Goal: Information Seeking & Learning: Check status

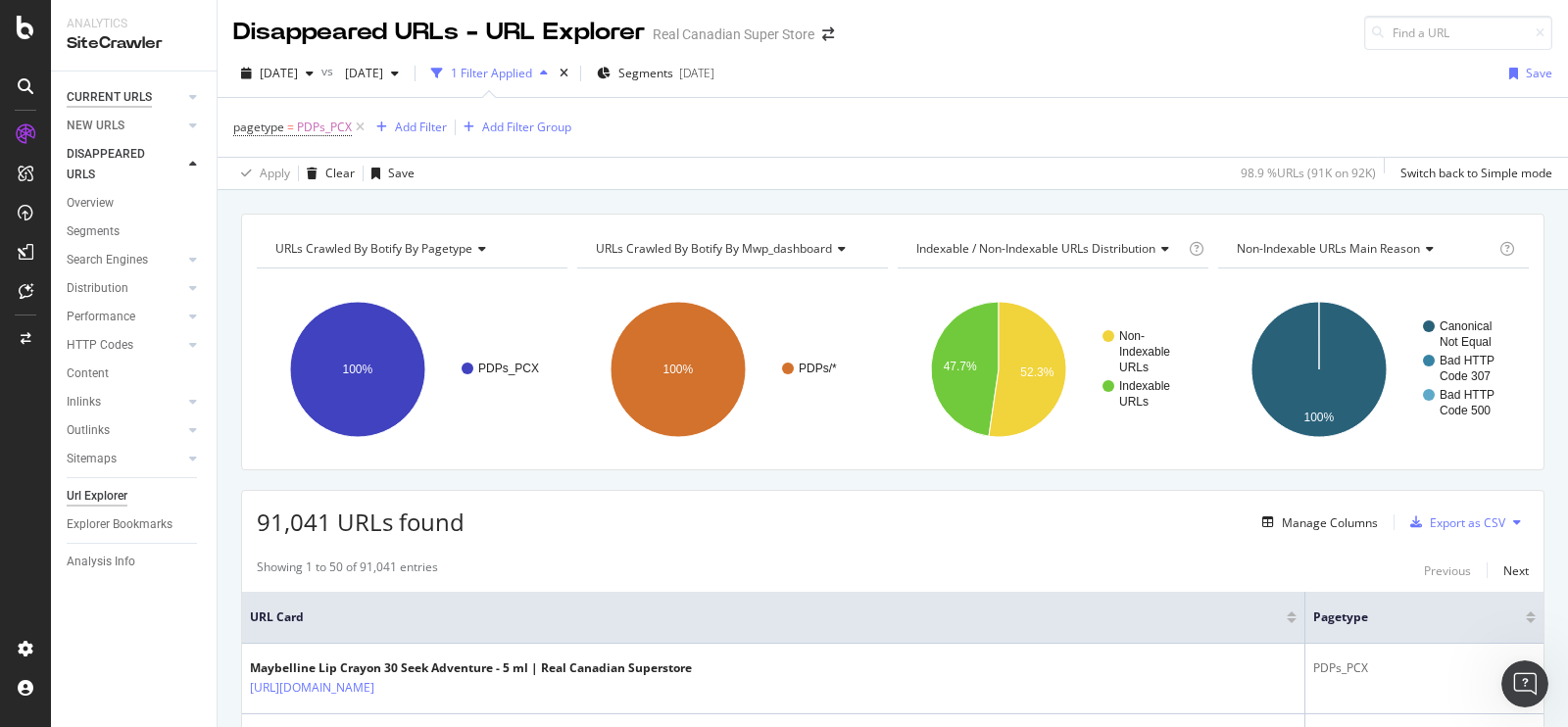
click at [108, 101] on div "CURRENT URLS" at bounding box center [110, 98] width 86 height 21
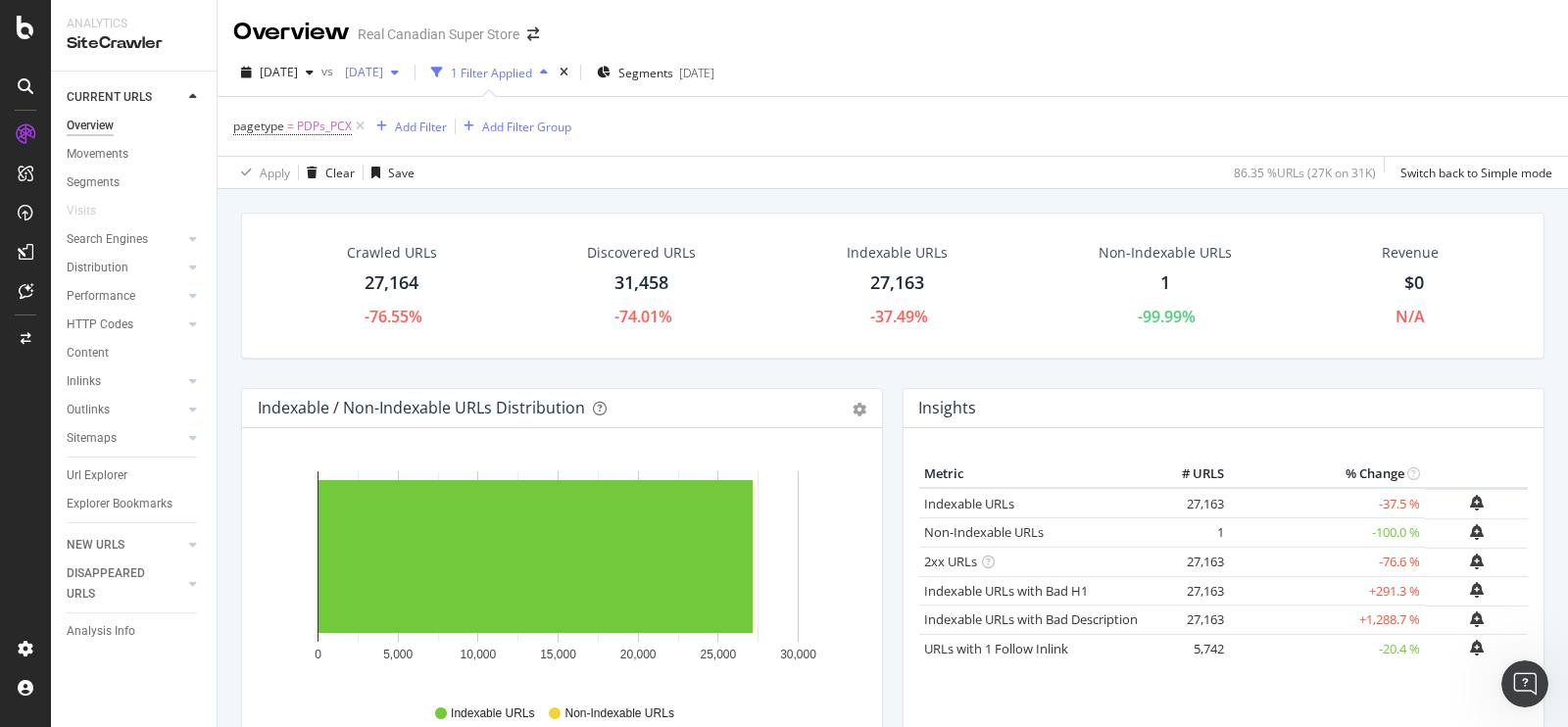
click at [383, 74] on span "2025 Sep. 13th" at bounding box center [360, 72] width 46 height 17
click at [709, 151] on div "pagetype = PDPs_PCX Add Filter Add Filter Group" at bounding box center [892, 125] width 1319 height 59
click at [100, 475] on div "Url Explorer" at bounding box center [97, 476] width 61 height 21
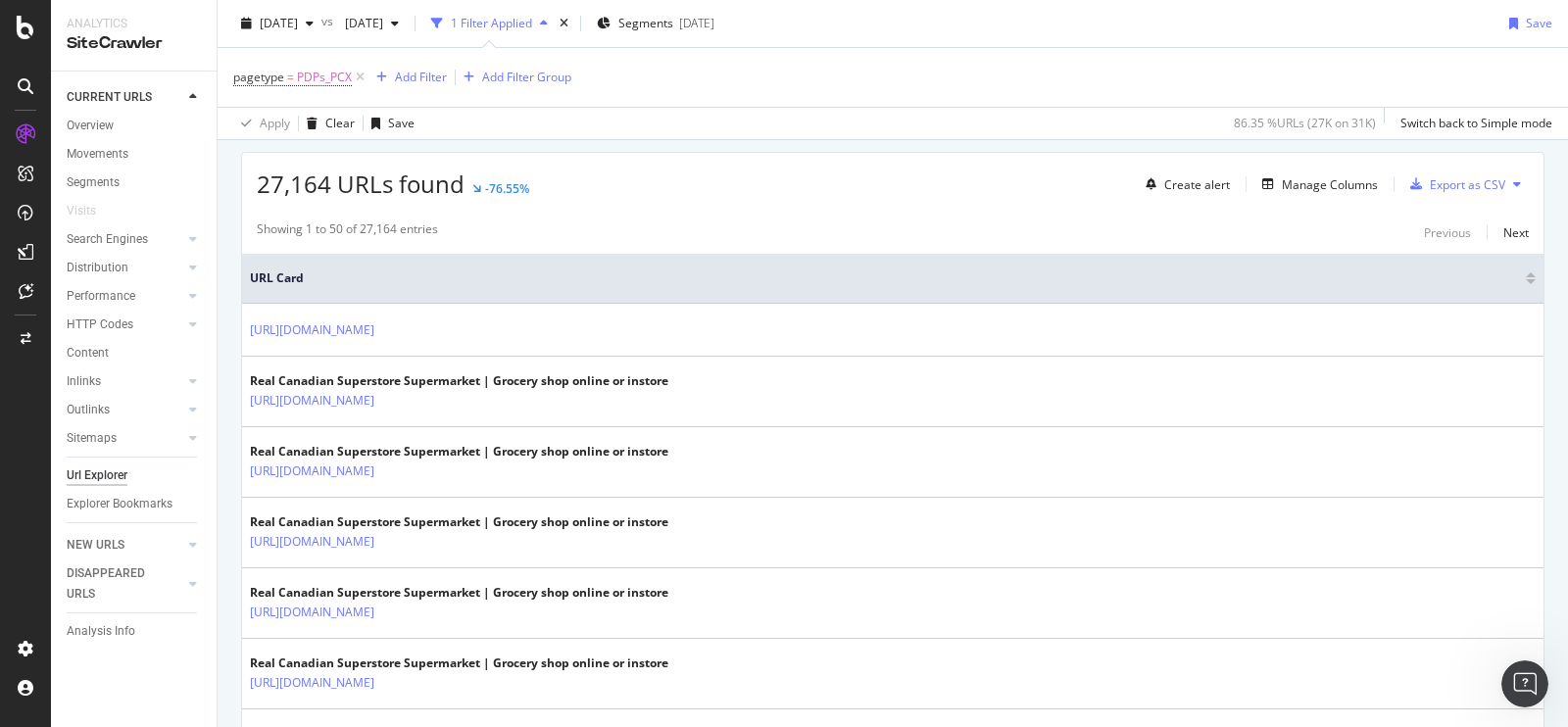
scroll to position [338, 0]
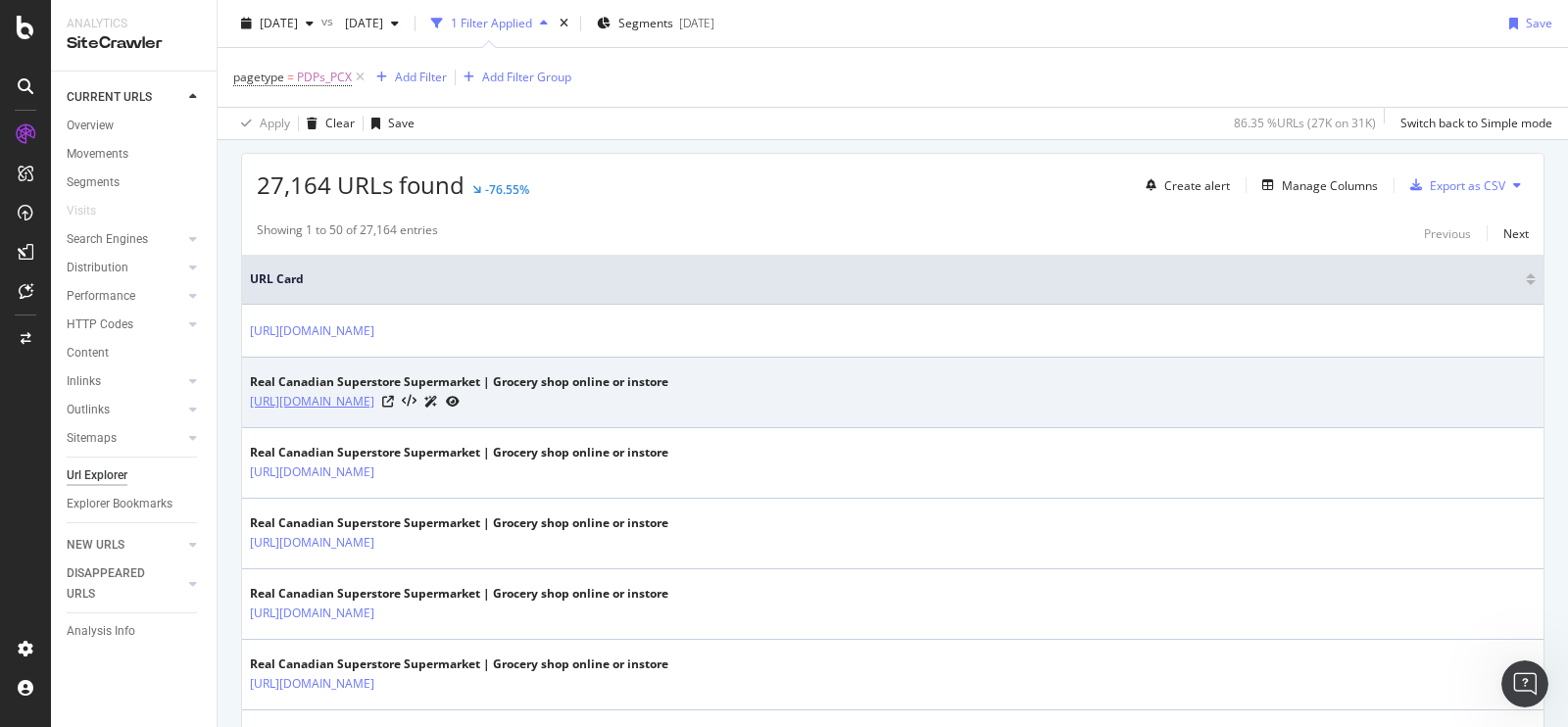
click at [374, 392] on link "https://www.realcanadiansuperstore.ca/en/marvel-be-a-hero-sticker-album/p/21680…" at bounding box center [312, 402] width 124 height 20
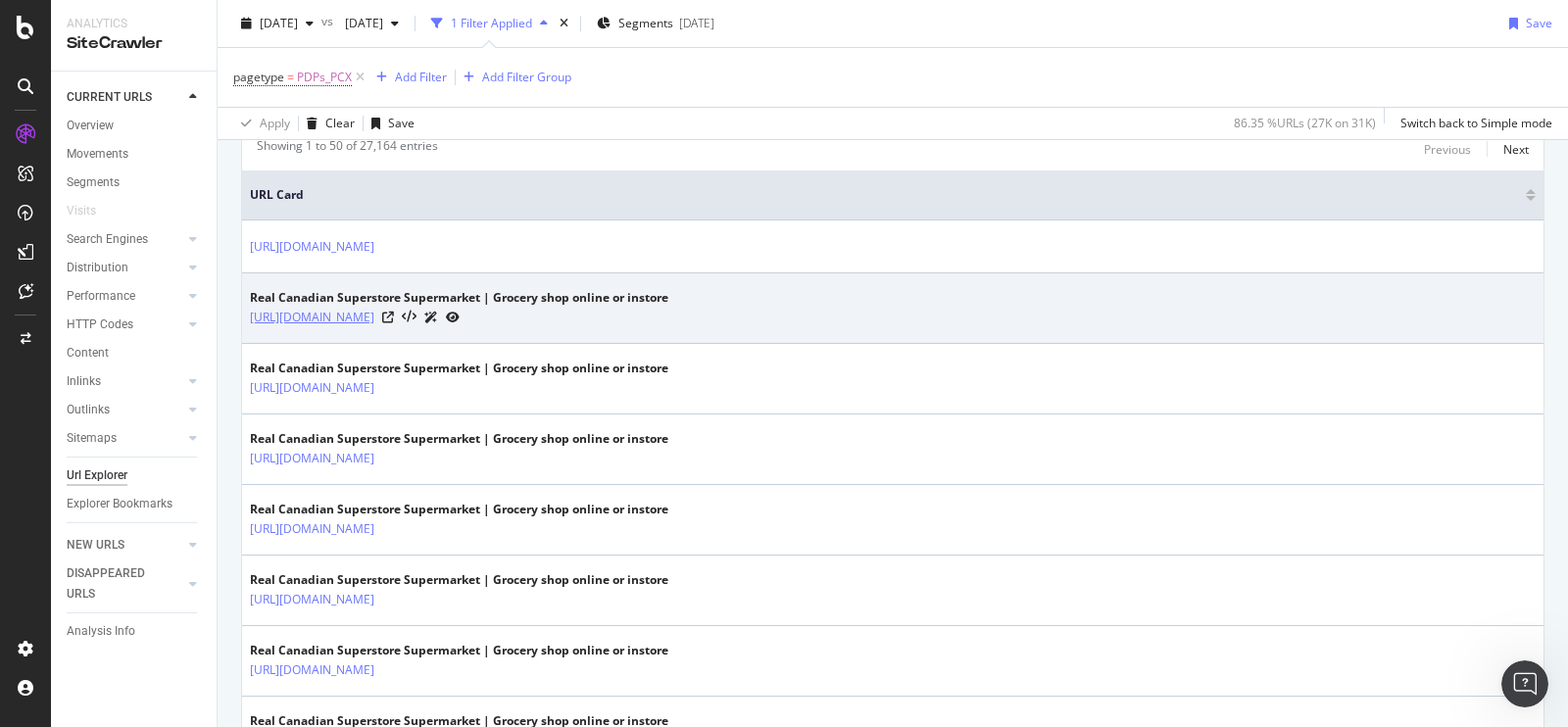
scroll to position [442, 0]
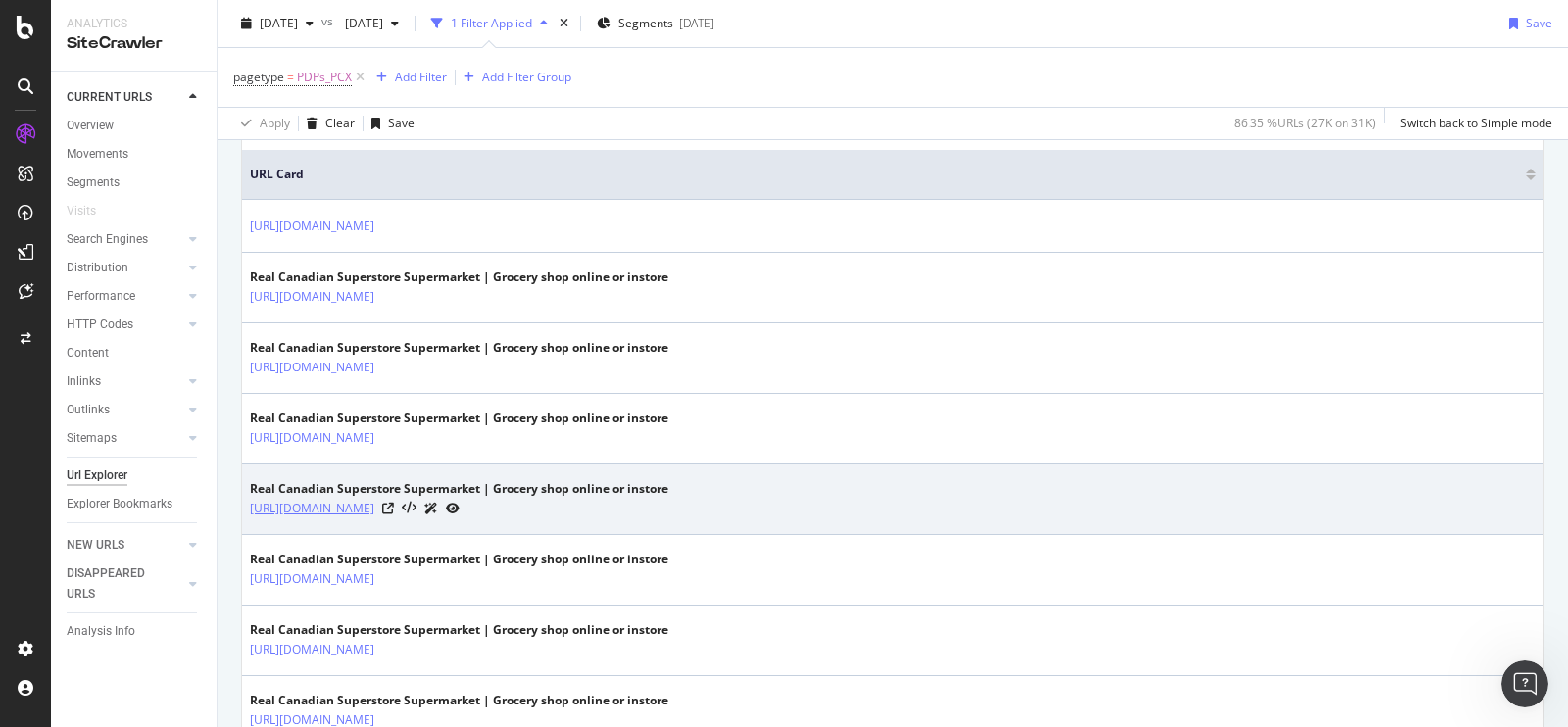
click at [374, 505] on link "[URL][DOMAIN_NAME]" at bounding box center [312, 509] width 124 height 20
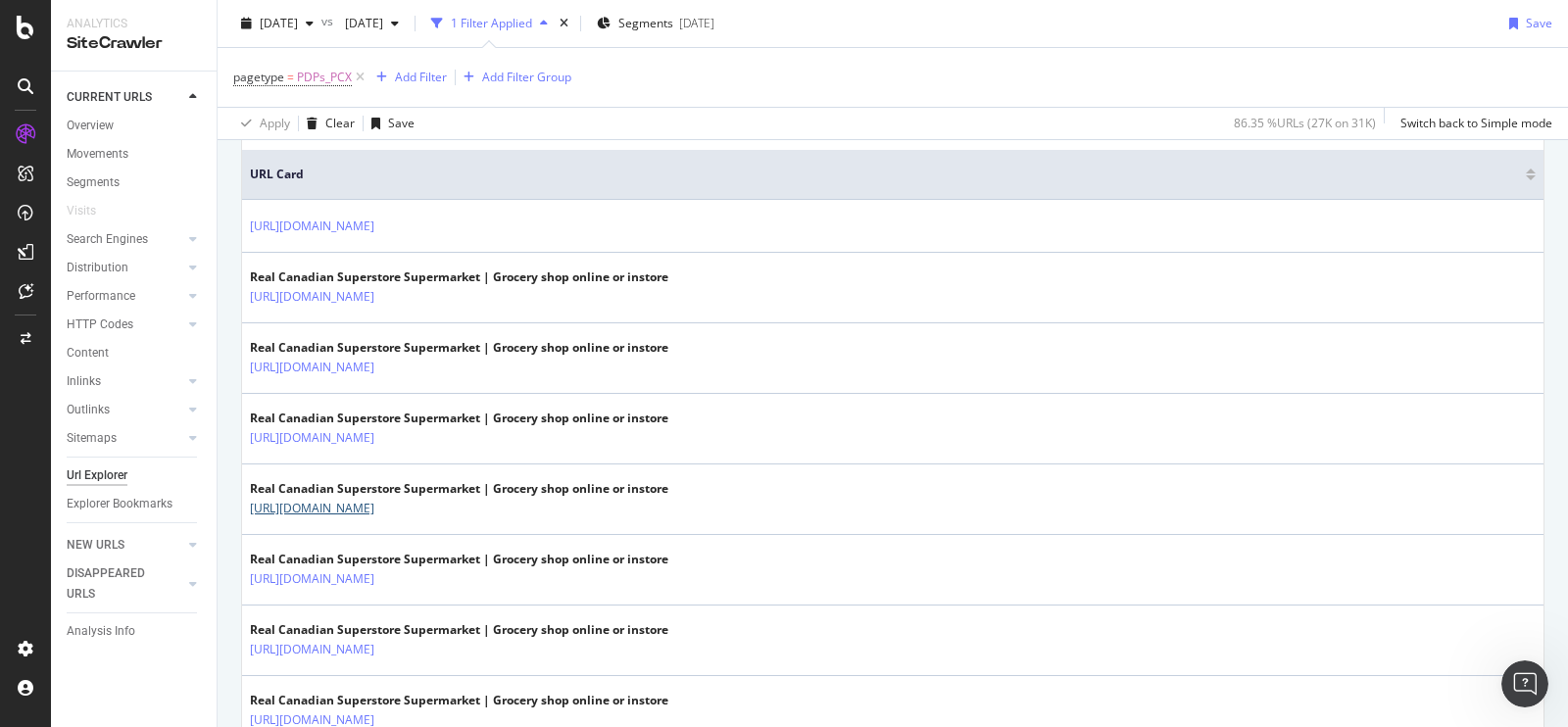
scroll to position [0, 0]
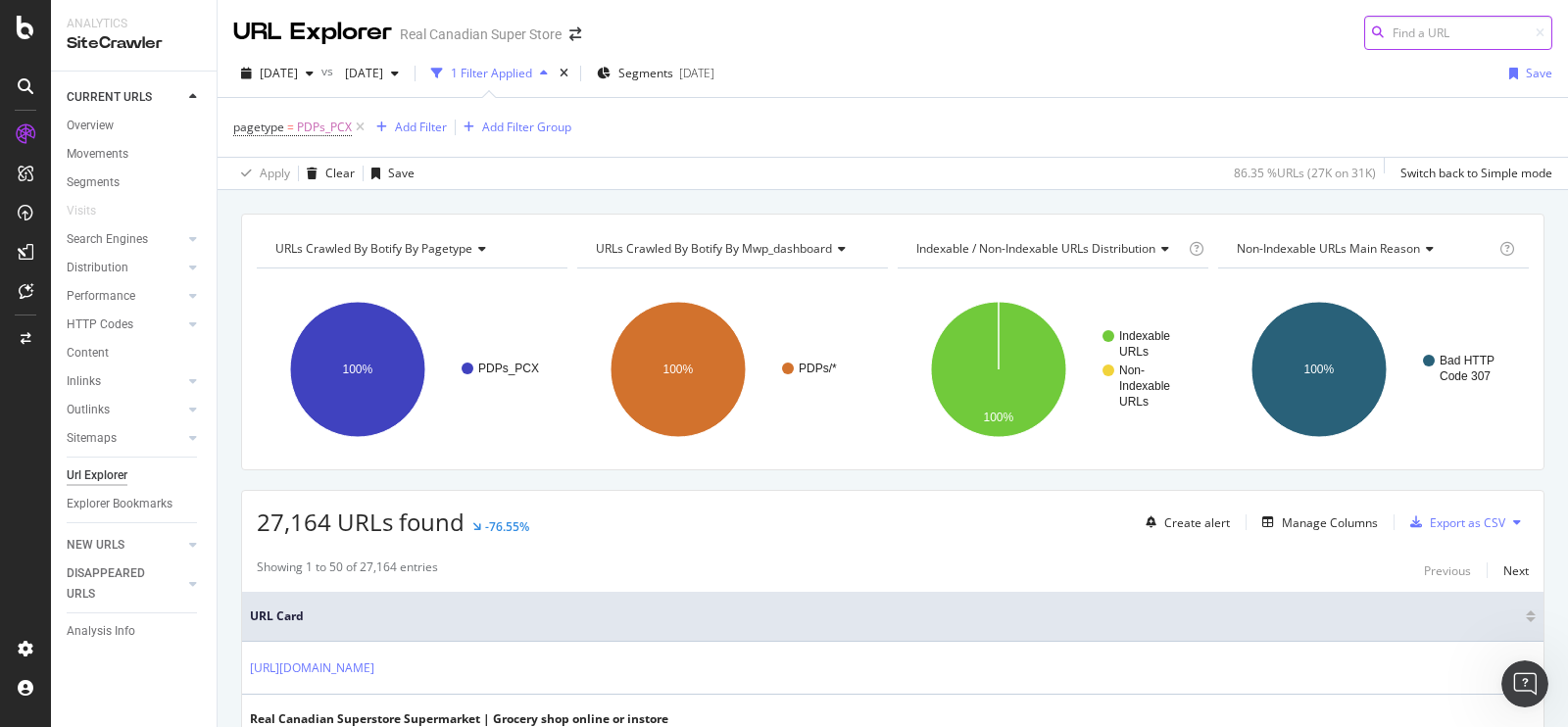
click at [1388, 27] on input at bounding box center [1457, 33] width 188 height 34
paste input "https://www.realcanadiansuperstore.ca/en/asian-style-thai-yellow-curry/p/215948…"
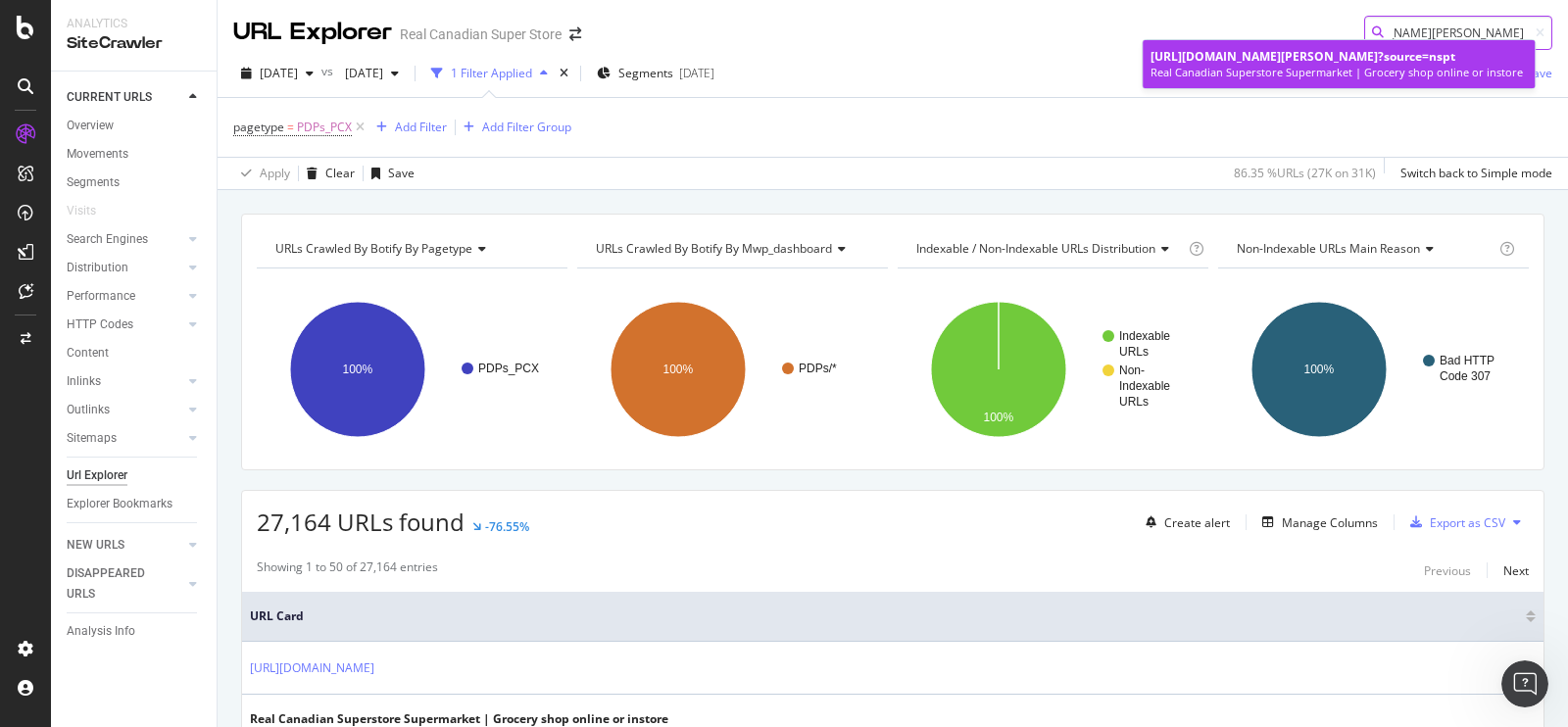
type input "https://www.realcanadiansuperstore.ca/en/asian-style-thai-yellow-curry/p/215948…"
click at [1306, 81] on div "Real Canadian Superstore Supermarket | Grocery shop online or instore" at bounding box center [1339, 73] width 376 height 16
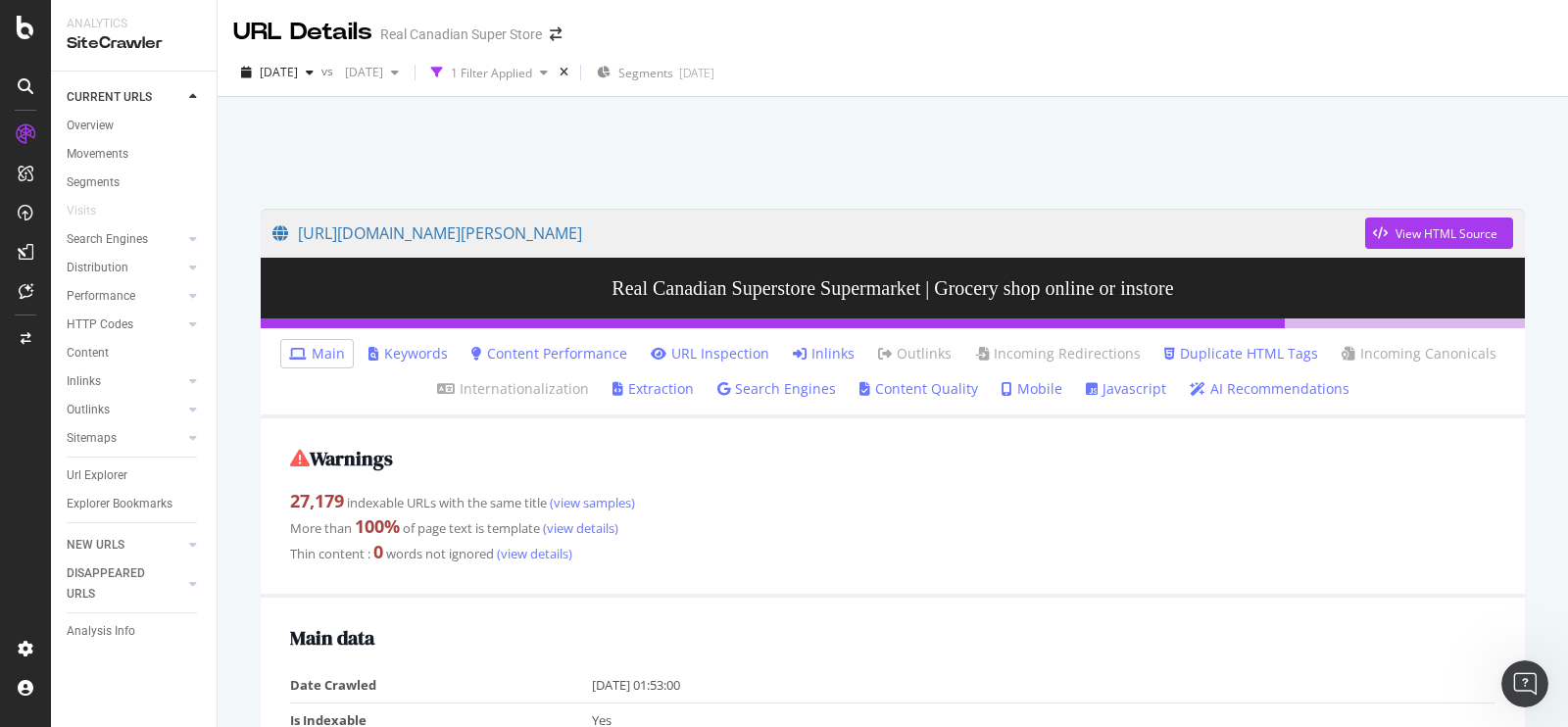
click at [1111, 384] on link "Javascript" at bounding box center [1126, 389] width 81 height 20
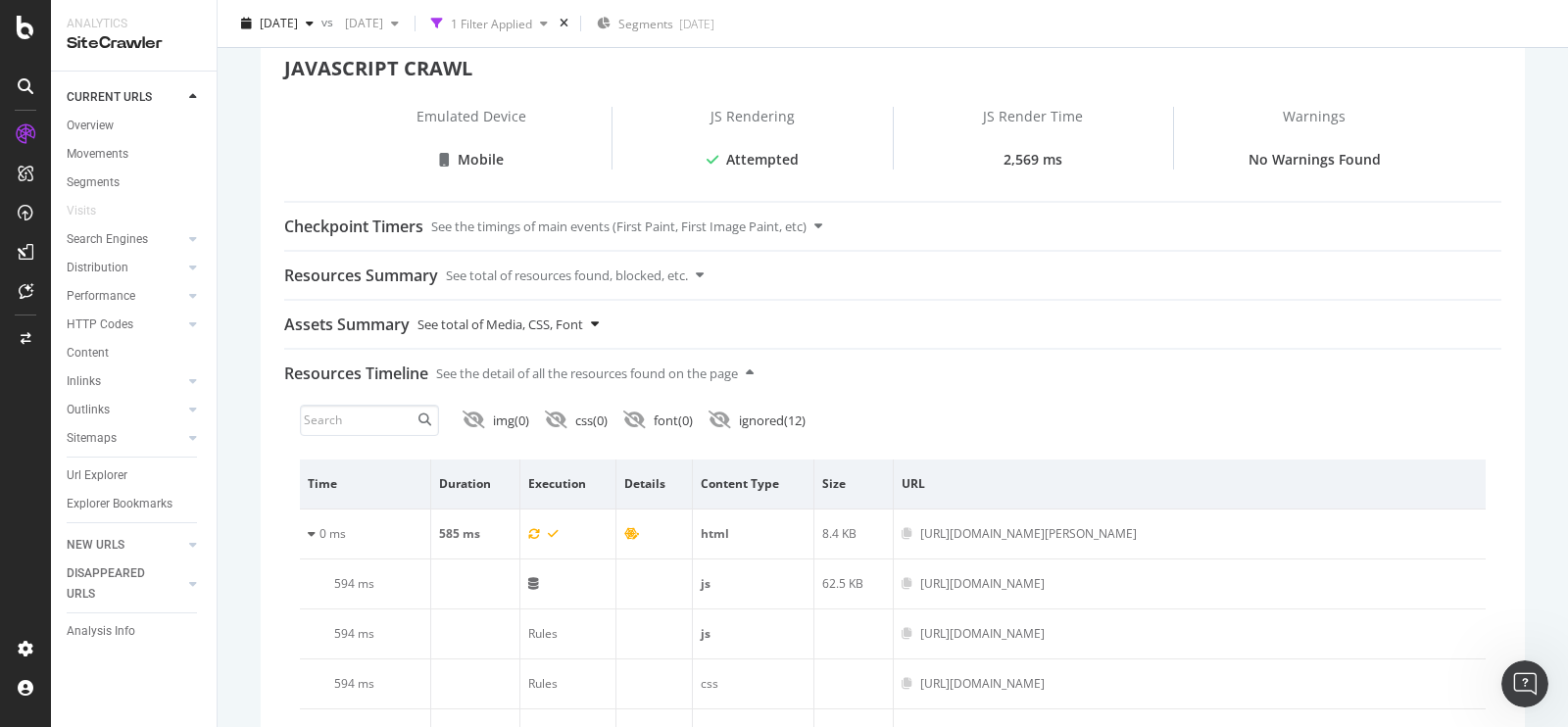
scroll to position [390, 0]
click at [890, 212] on div "Checkpoint Timers See the timings of main events (First Paint, First Image Pain…" at bounding box center [892, 223] width 1218 height 47
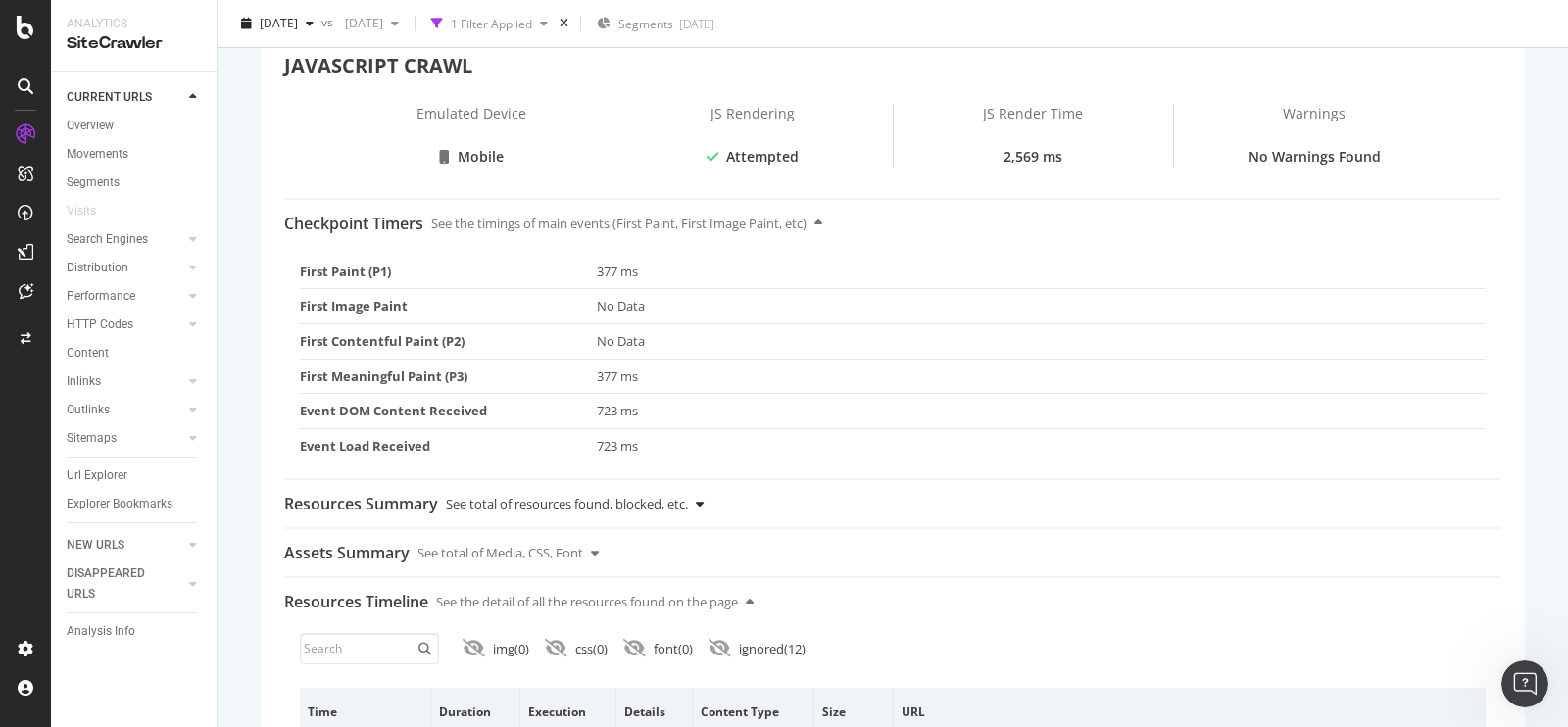
click at [688, 496] on div "See total of resources found, blocked, etc." at bounding box center [566, 503] width 242 height 47
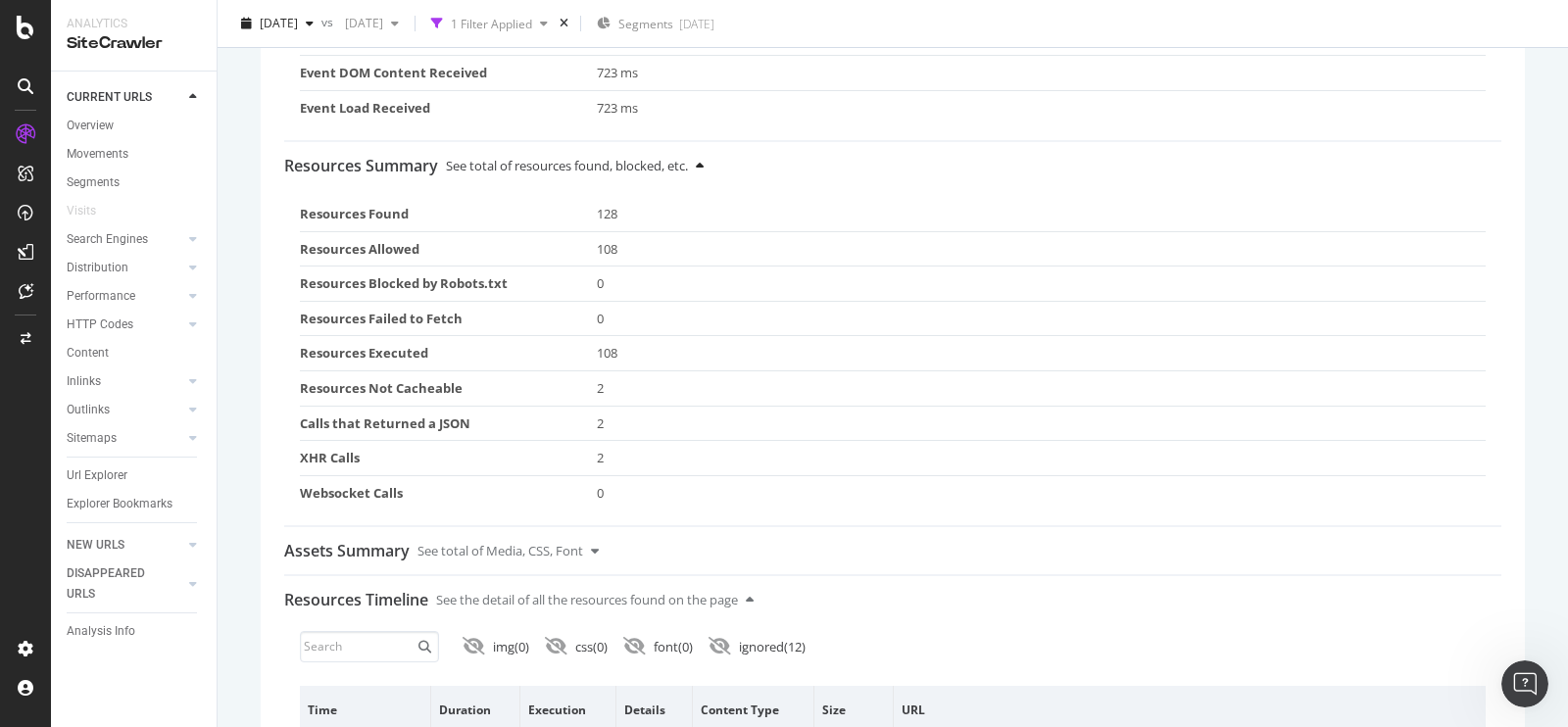
scroll to position [760, 0]
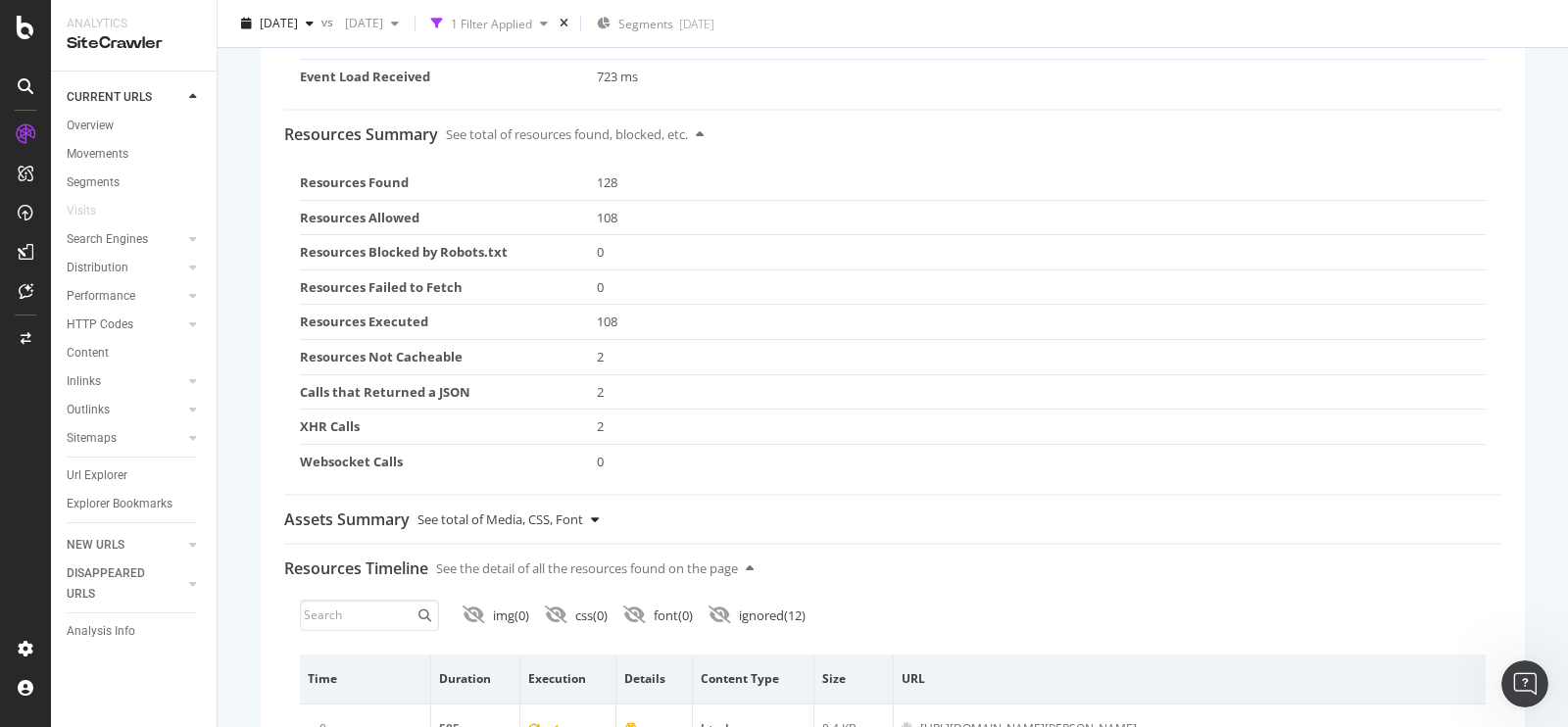
click at [699, 512] on div "Assets Summary See total of Media, CSS, Font" at bounding box center [892, 519] width 1218 height 47
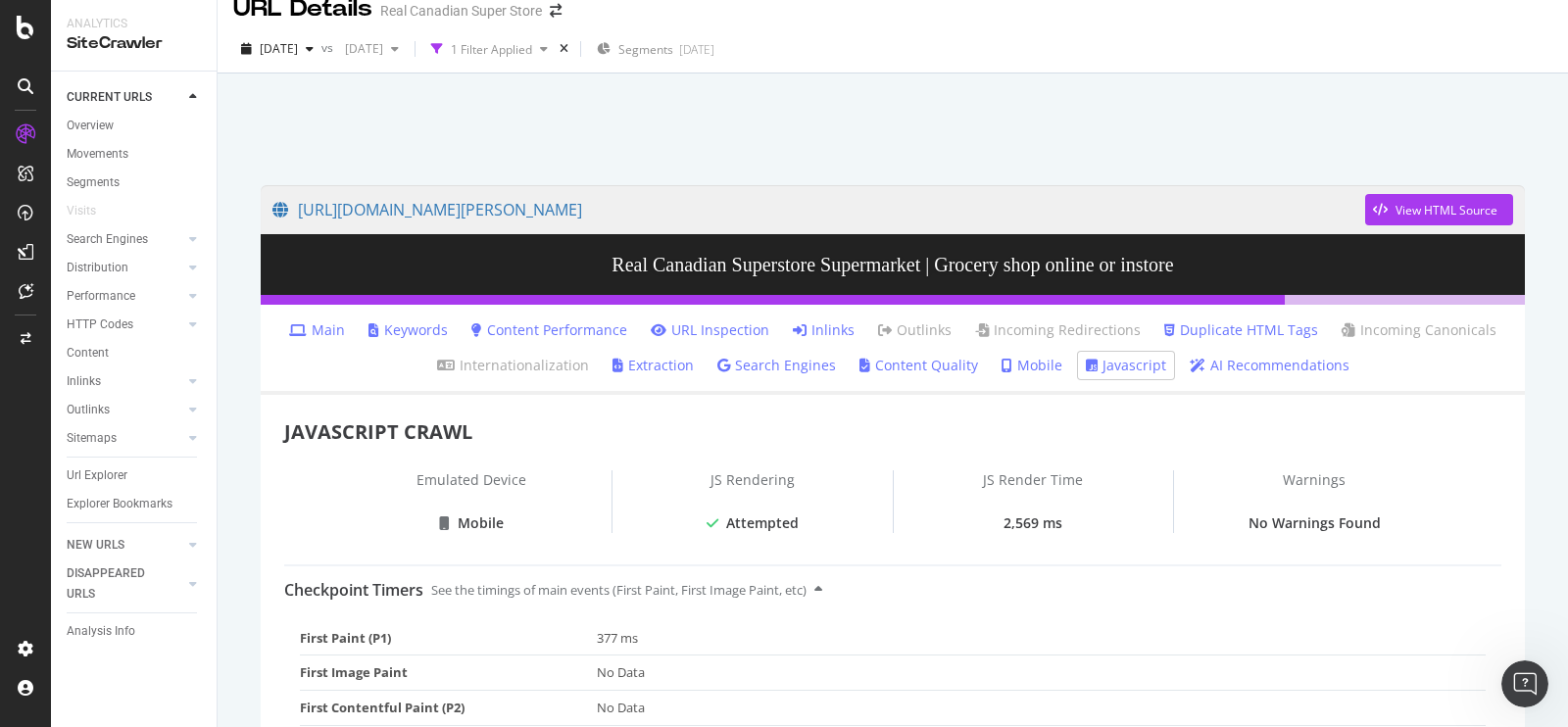
scroll to position [0, 0]
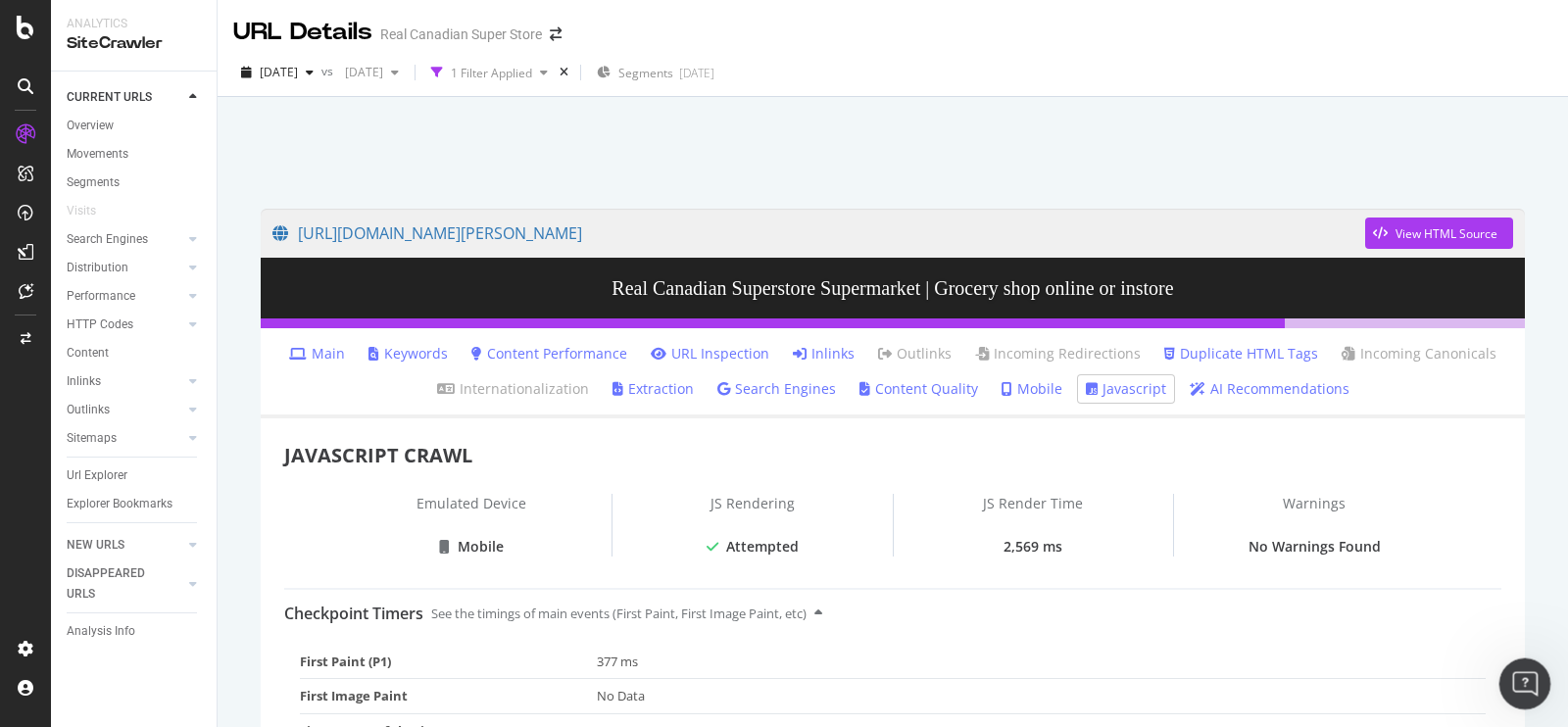
click at [1534, 690] on div "Open Intercom Messenger" at bounding box center [1521, 681] width 65 height 65
drag, startPoint x: 1533, startPoint y: 690, endPoint x: 2952, endPoint y: 693, distance: 1419.0
click at [1534, 692] on icon "Close Intercom Messenger" at bounding box center [1522, 681] width 24 height 24
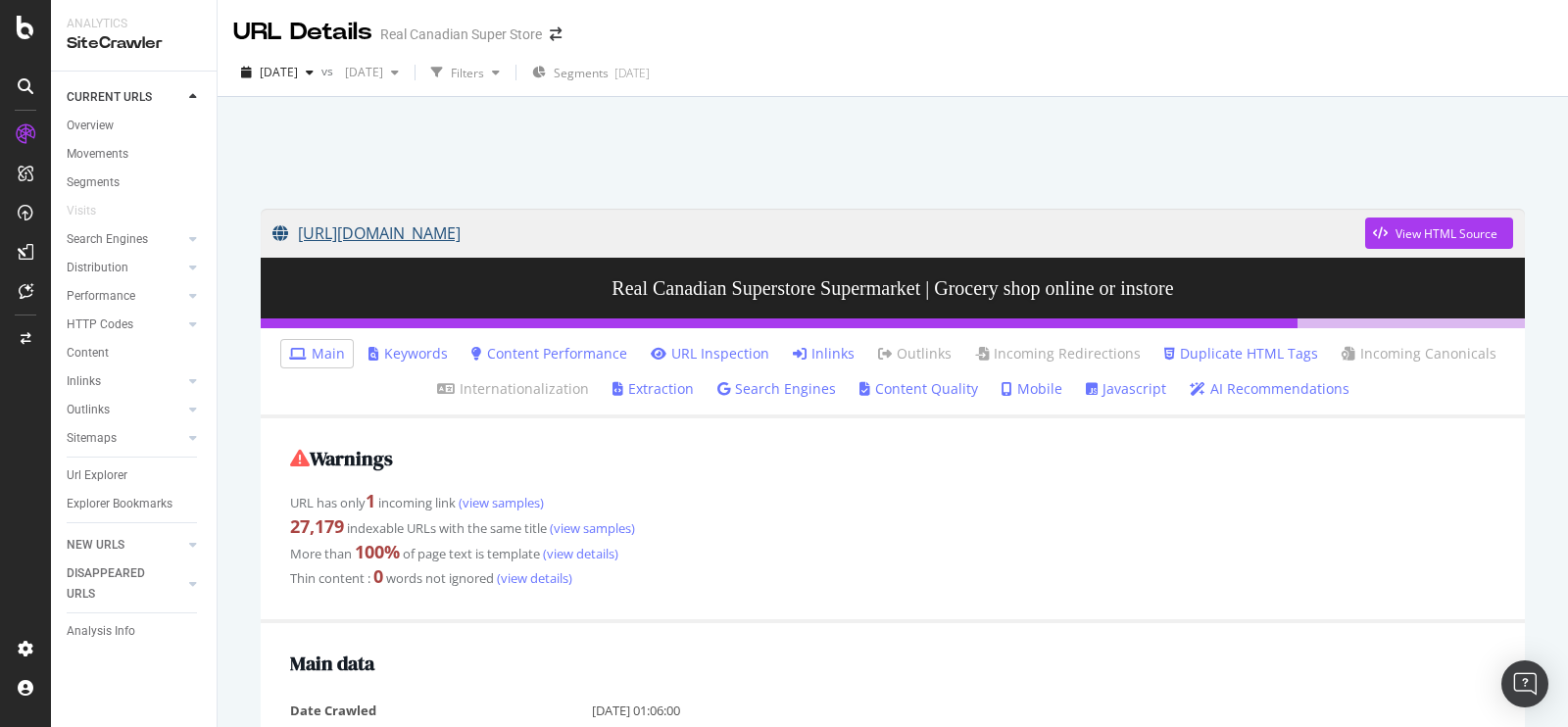
click at [1080, 237] on link "[URL][DOMAIN_NAME]" at bounding box center [819, 233] width 1093 height 49
click at [1091, 393] on link "Javascript" at bounding box center [1126, 389] width 81 height 20
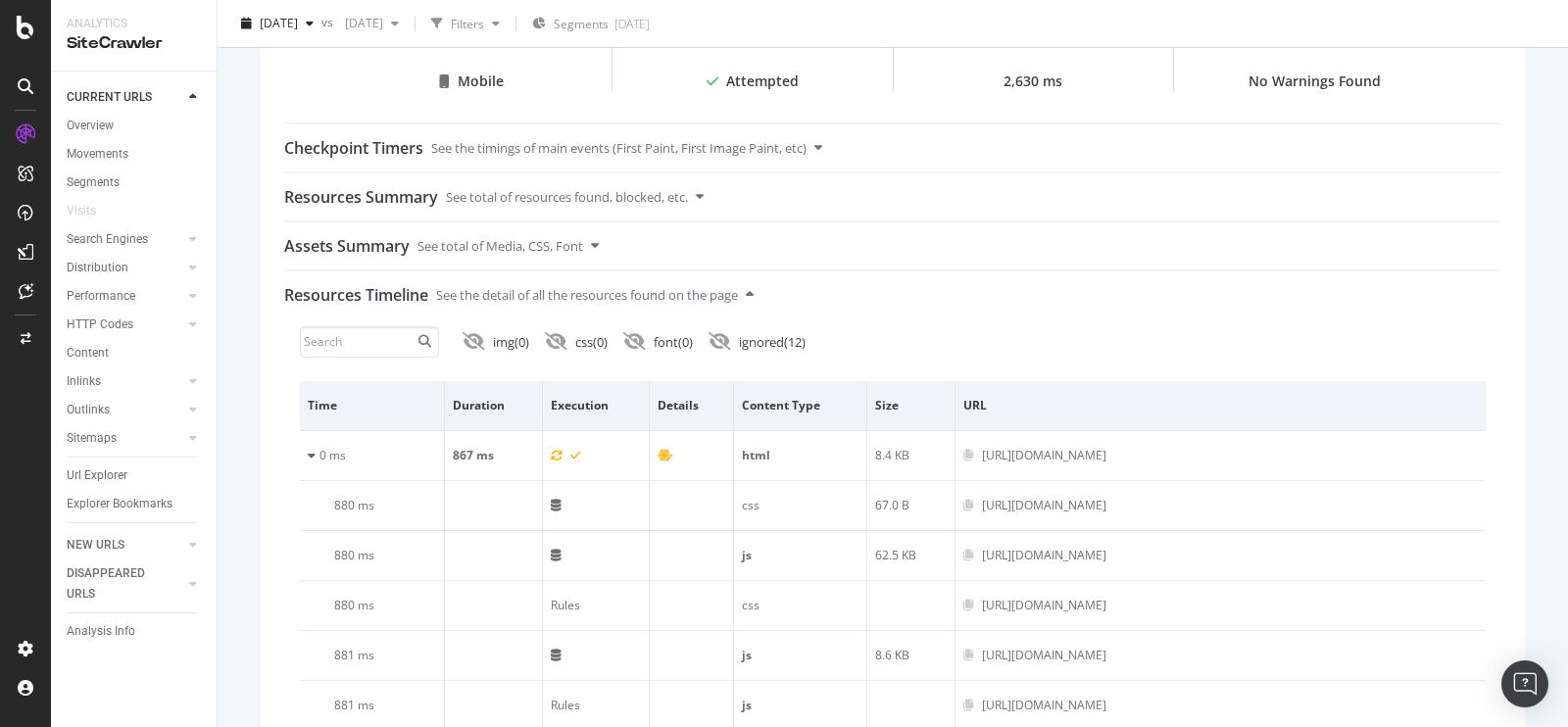
scroll to position [337, 0]
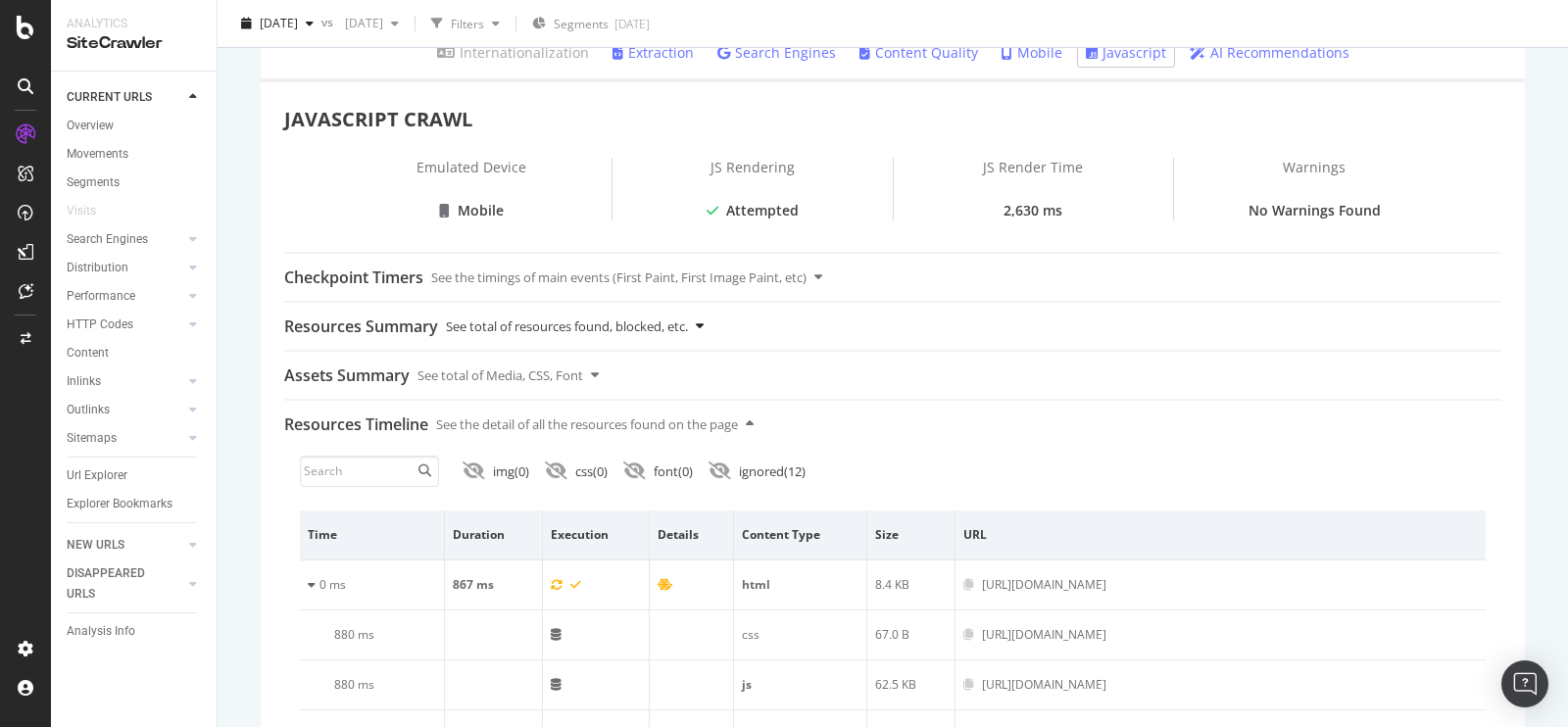
click at [608, 335] on div "See total of resources found, blocked, etc." at bounding box center [566, 326] width 242 height 47
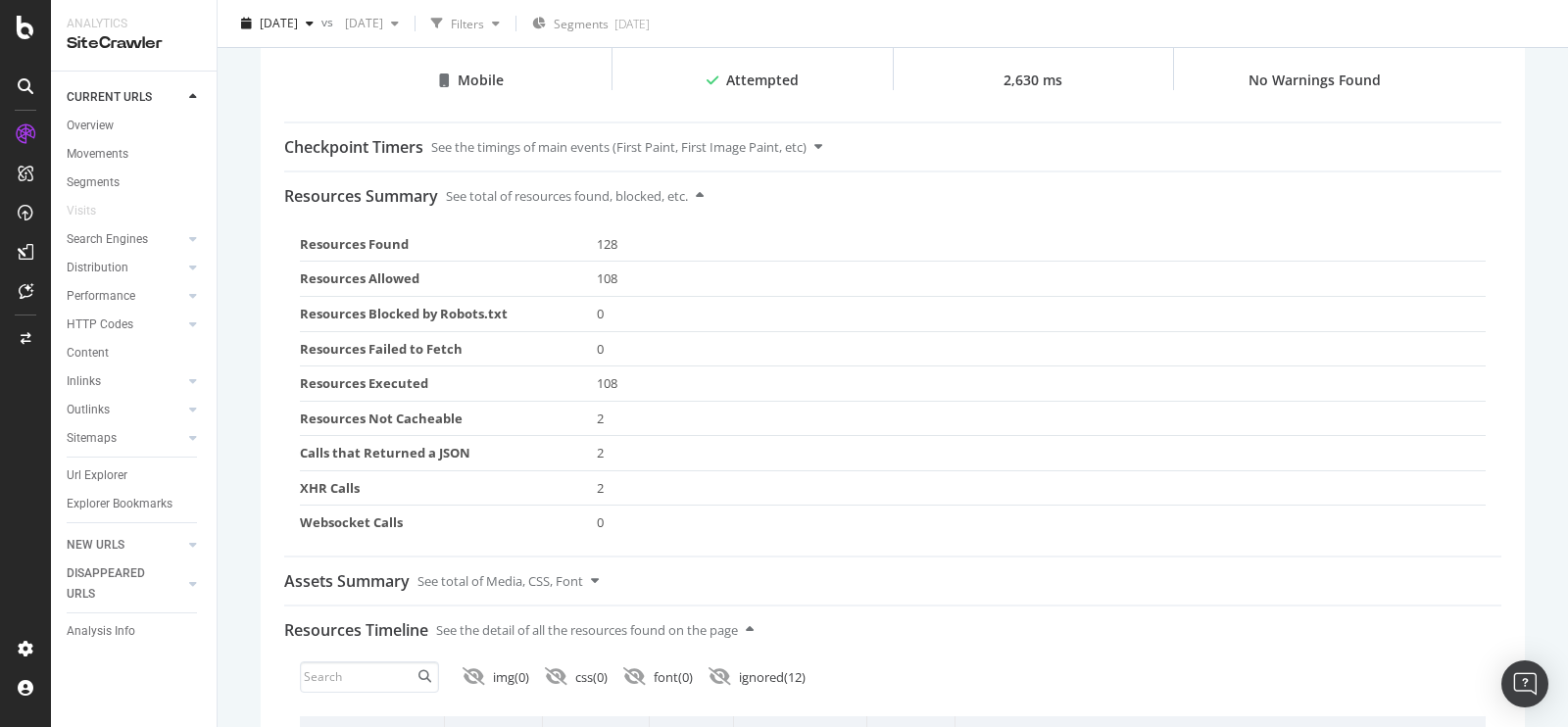
scroll to position [469, 0]
click at [625, 576] on div "Assets Summary See total of Media, CSS, Font" at bounding box center [892, 579] width 1218 height 47
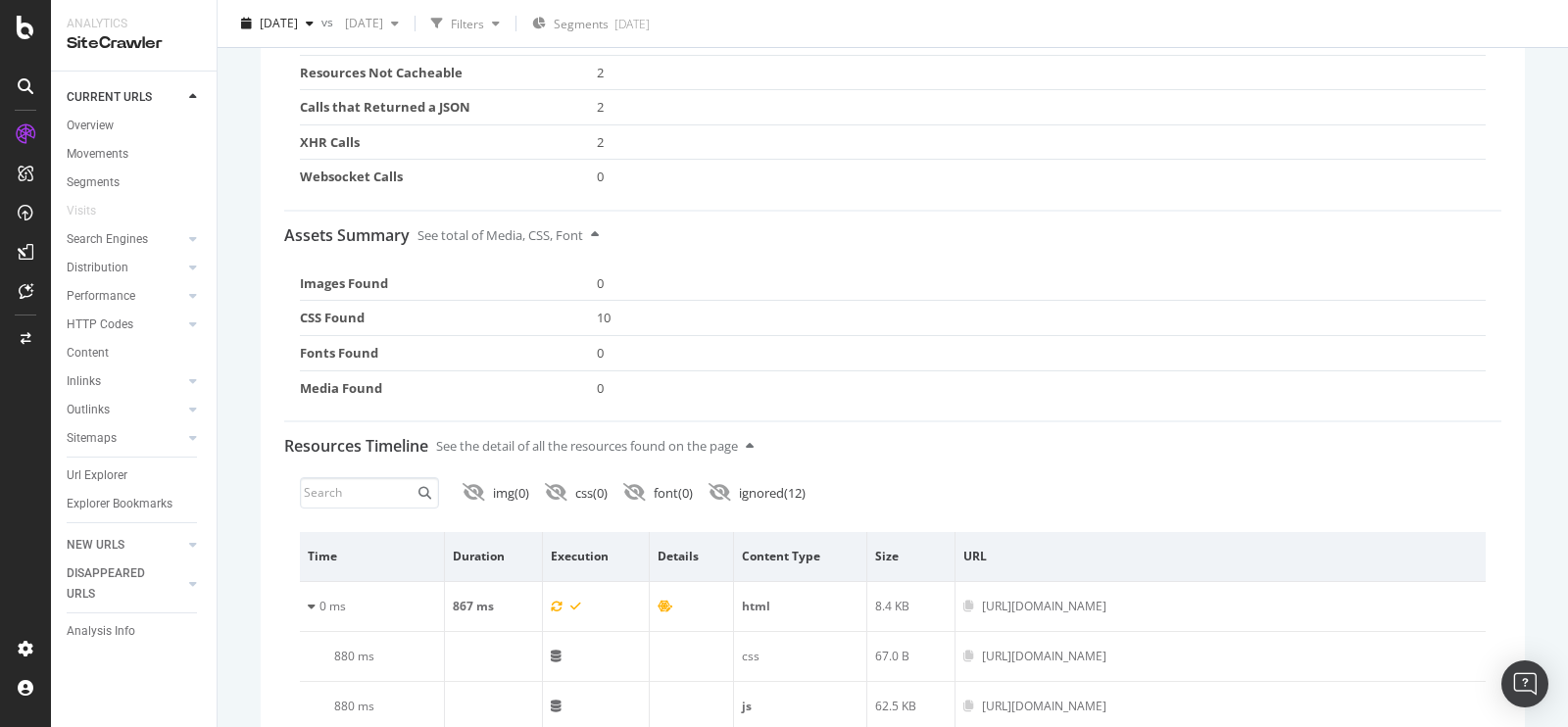
scroll to position [868, 0]
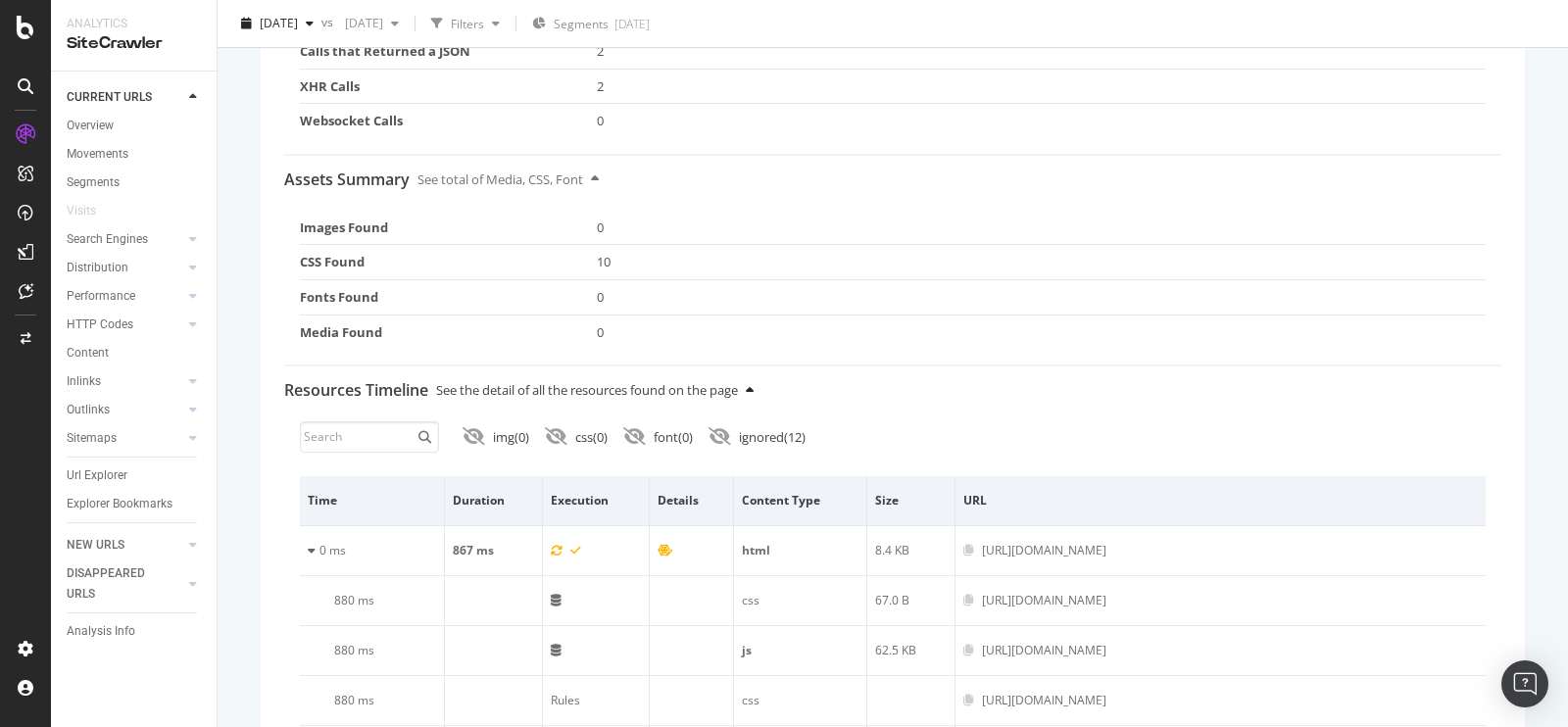
click at [754, 384] on icon at bounding box center [750, 390] width 8 height 13
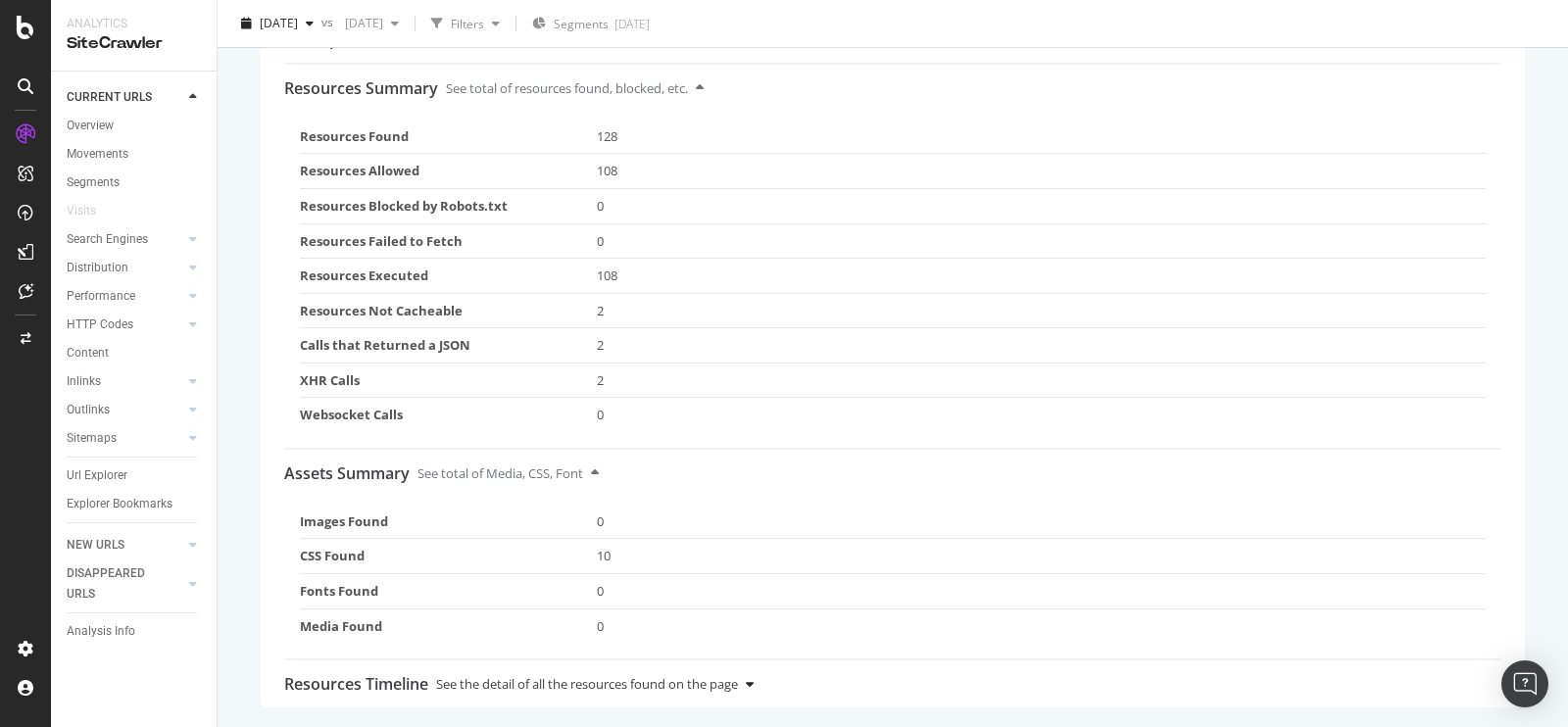
scroll to position [569, 0]
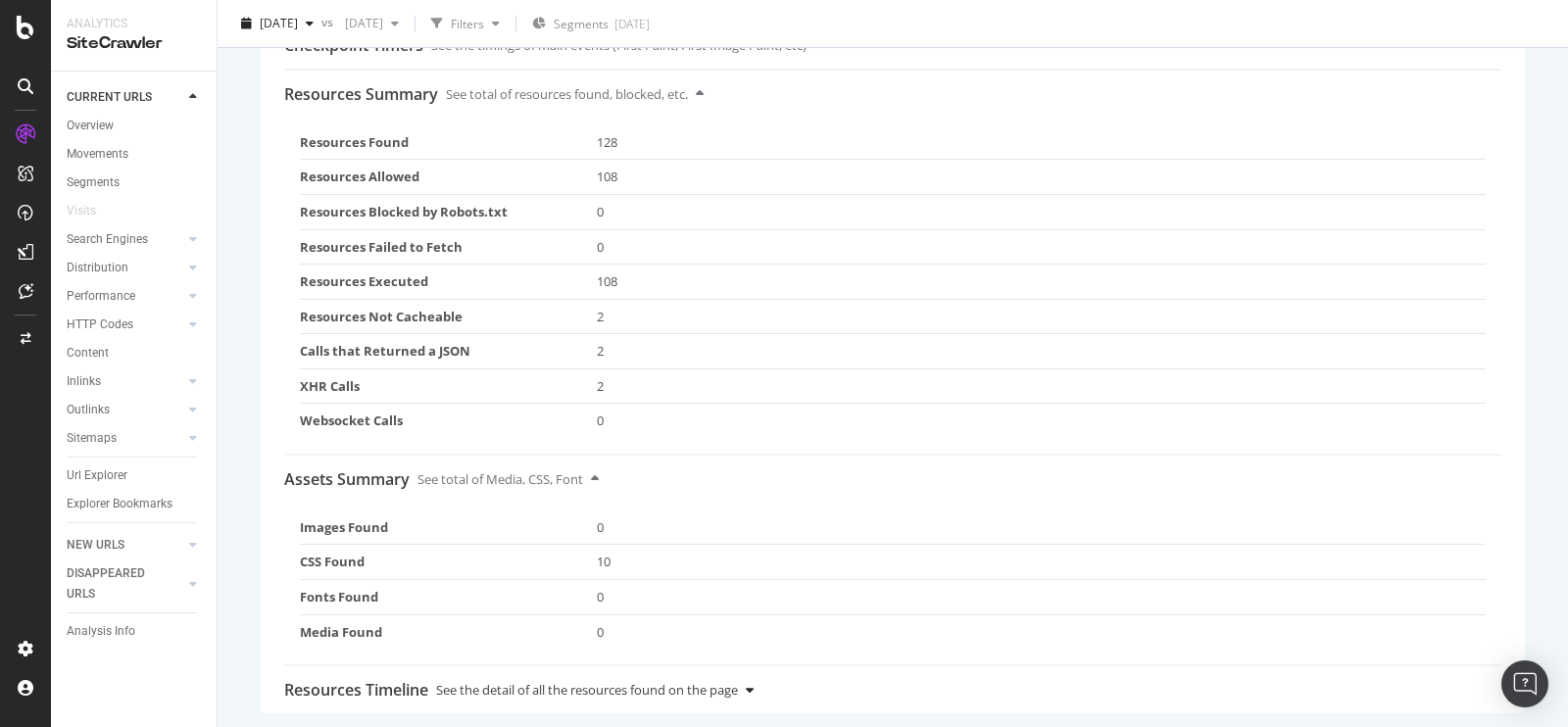
click at [732, 695] on div "See the detail of all the resources found on the page" at bounding box center [586, 689] width 302 height 47
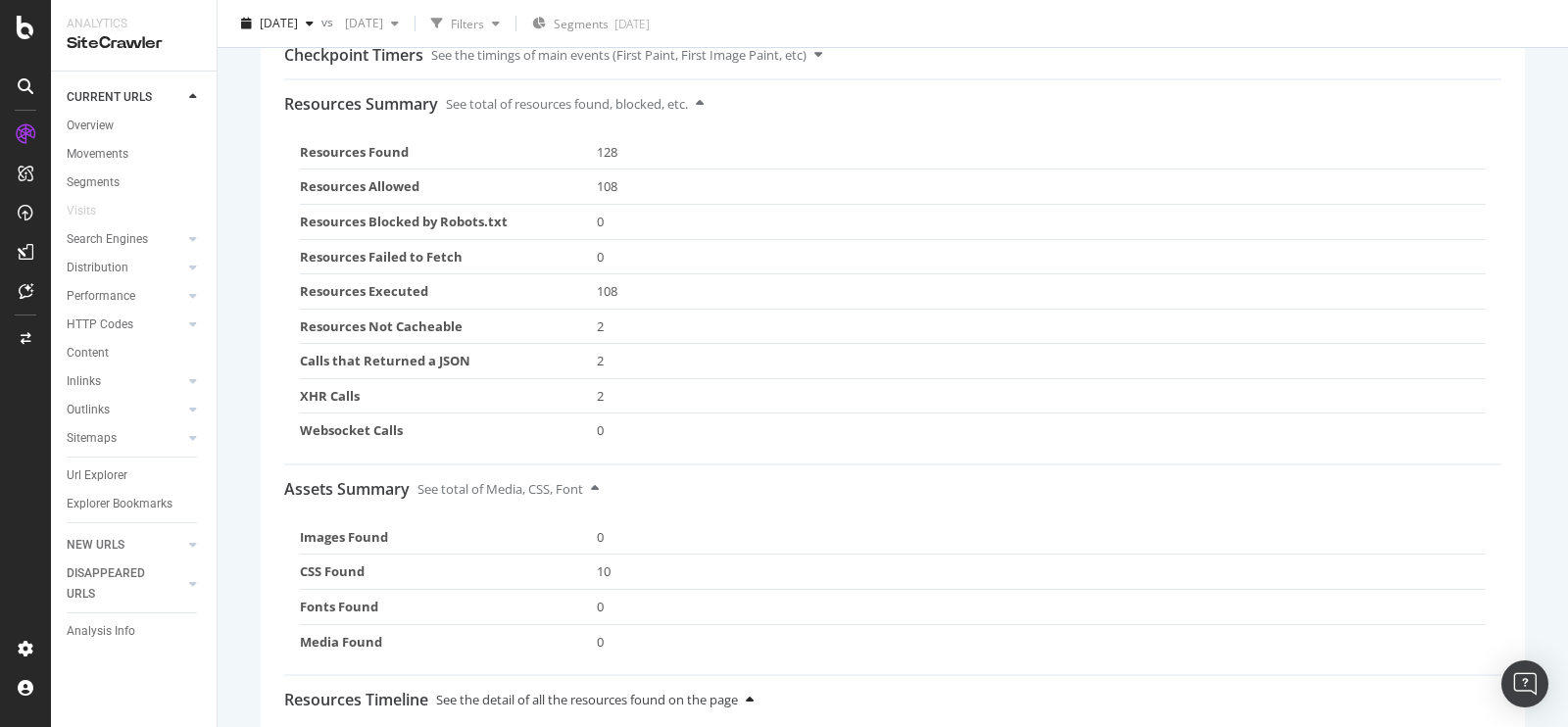
scroll to position [402, 0]
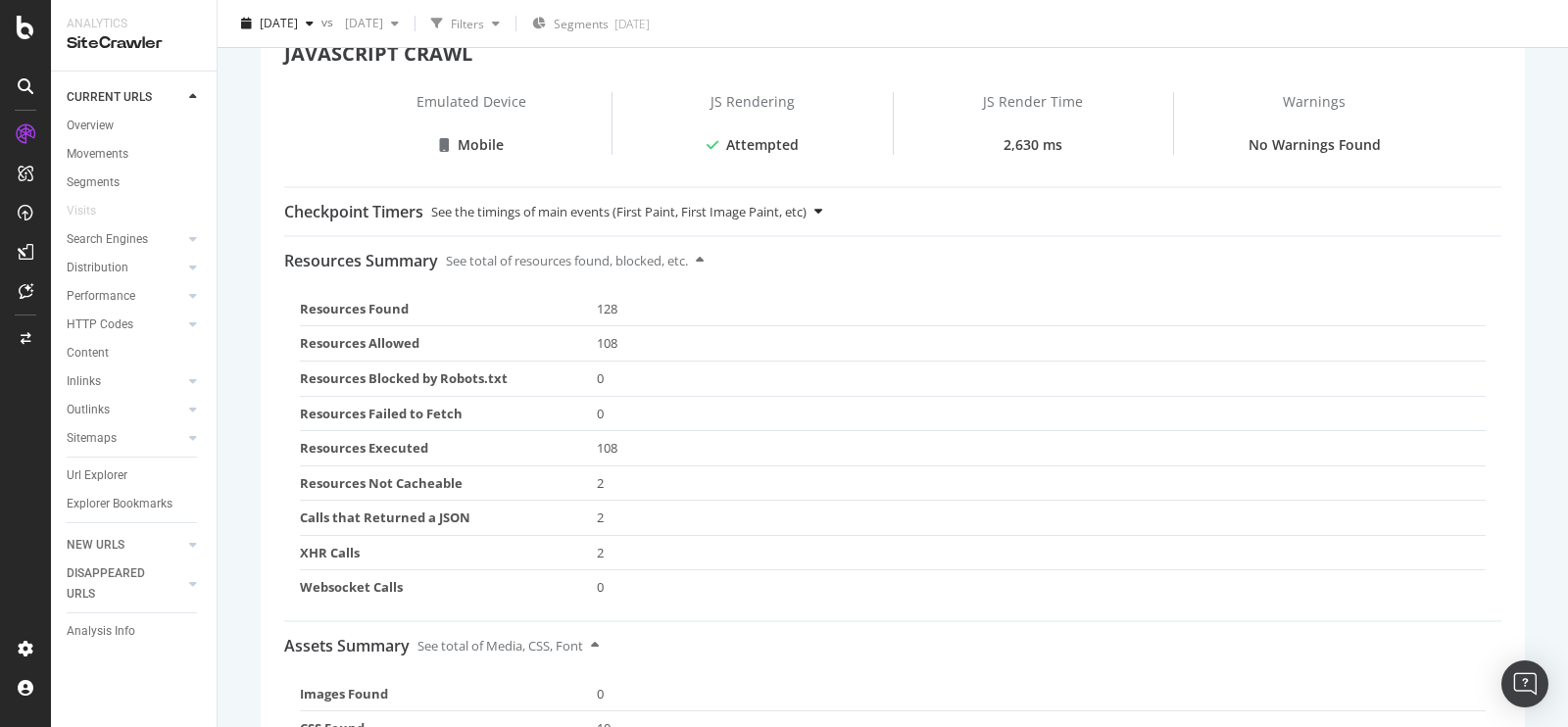
click at [804, 201] on div "See the timings of main events (First Paint, First Image Paint, etc)" at bounding box center [618, 211] width 375 height 47
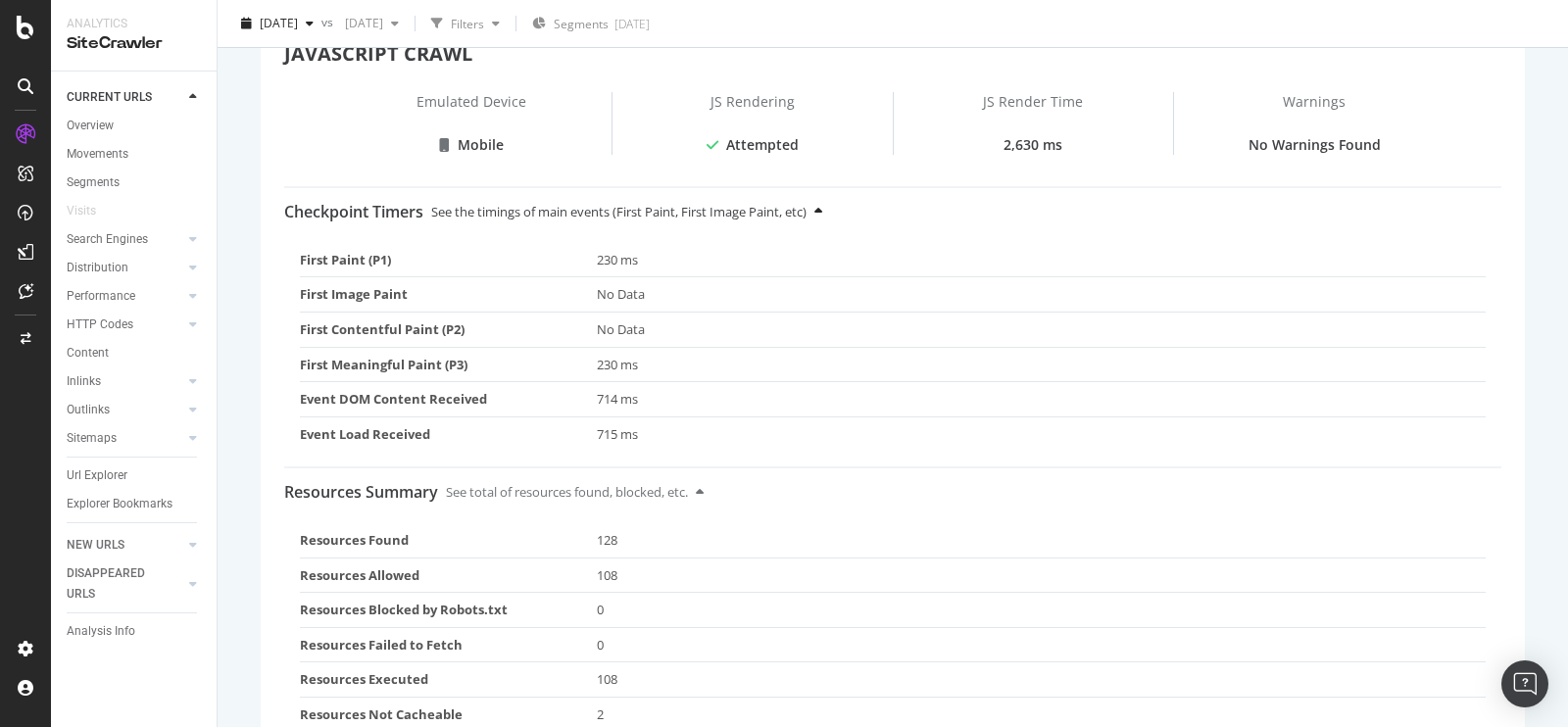
click at [804, 207] on div "See the timings of main events (First Paint, First Image Paint, etc)" at bounding box center [618, 211] width 375 height 47
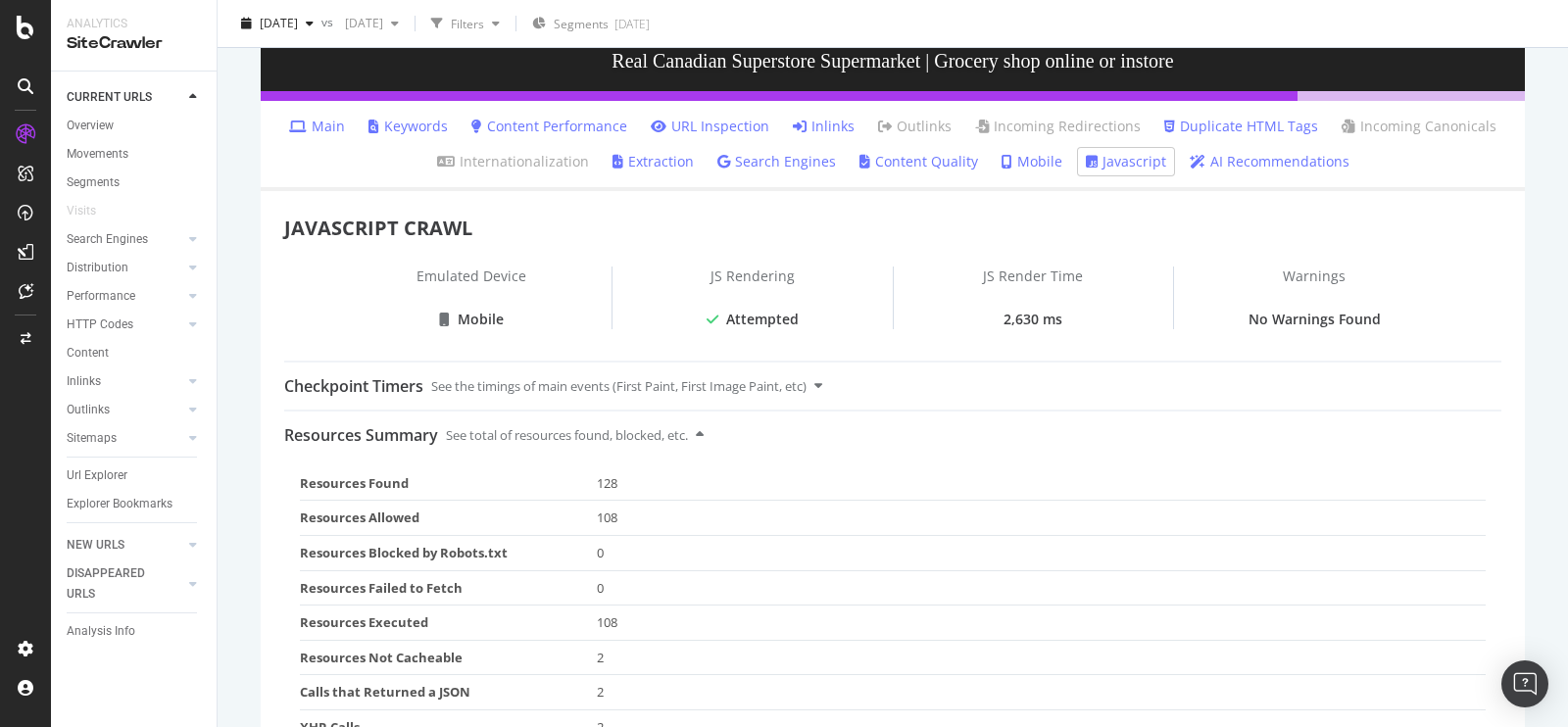
scroll to position [122, 0]
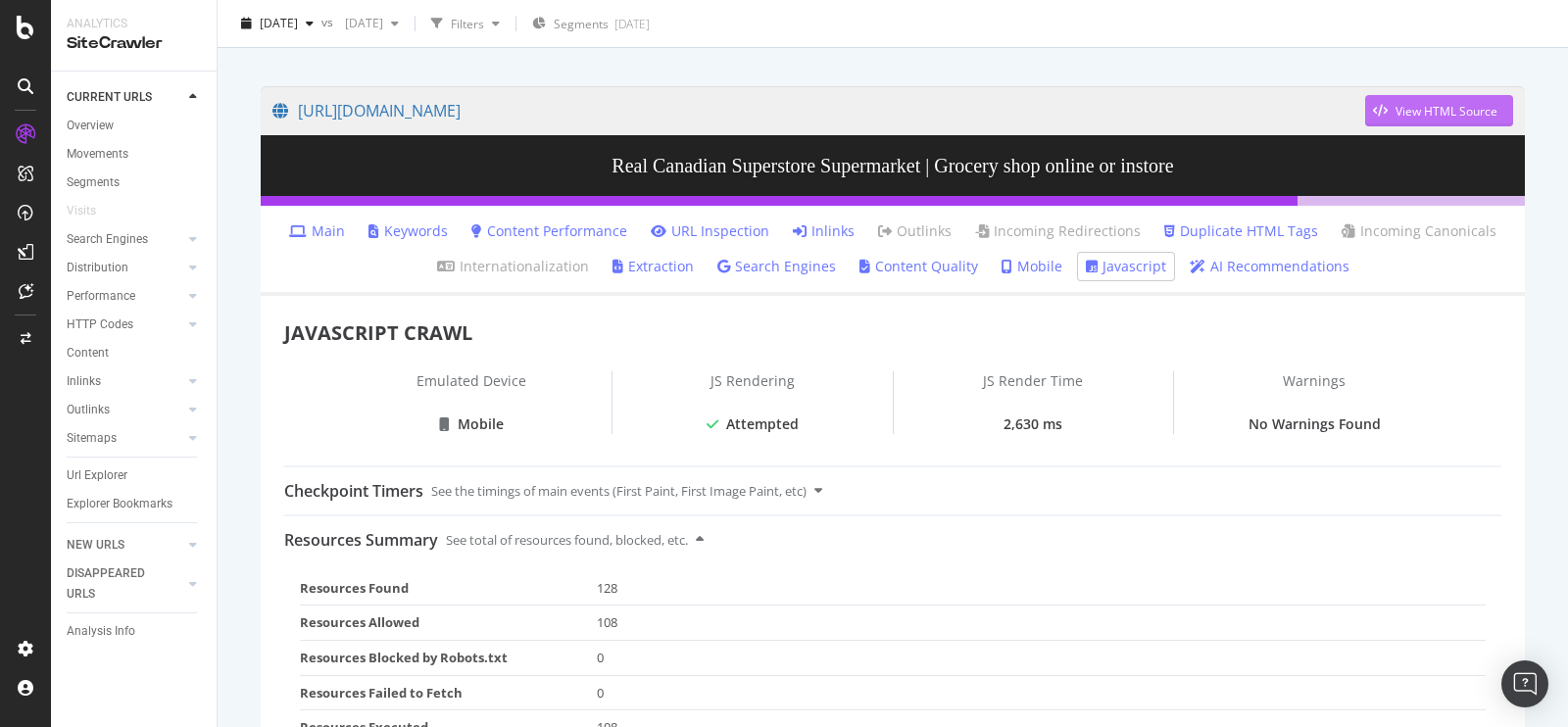
click at [1446, 121] on div "View HTML Source" at bounding box center [1431, 111] width 132 height 30
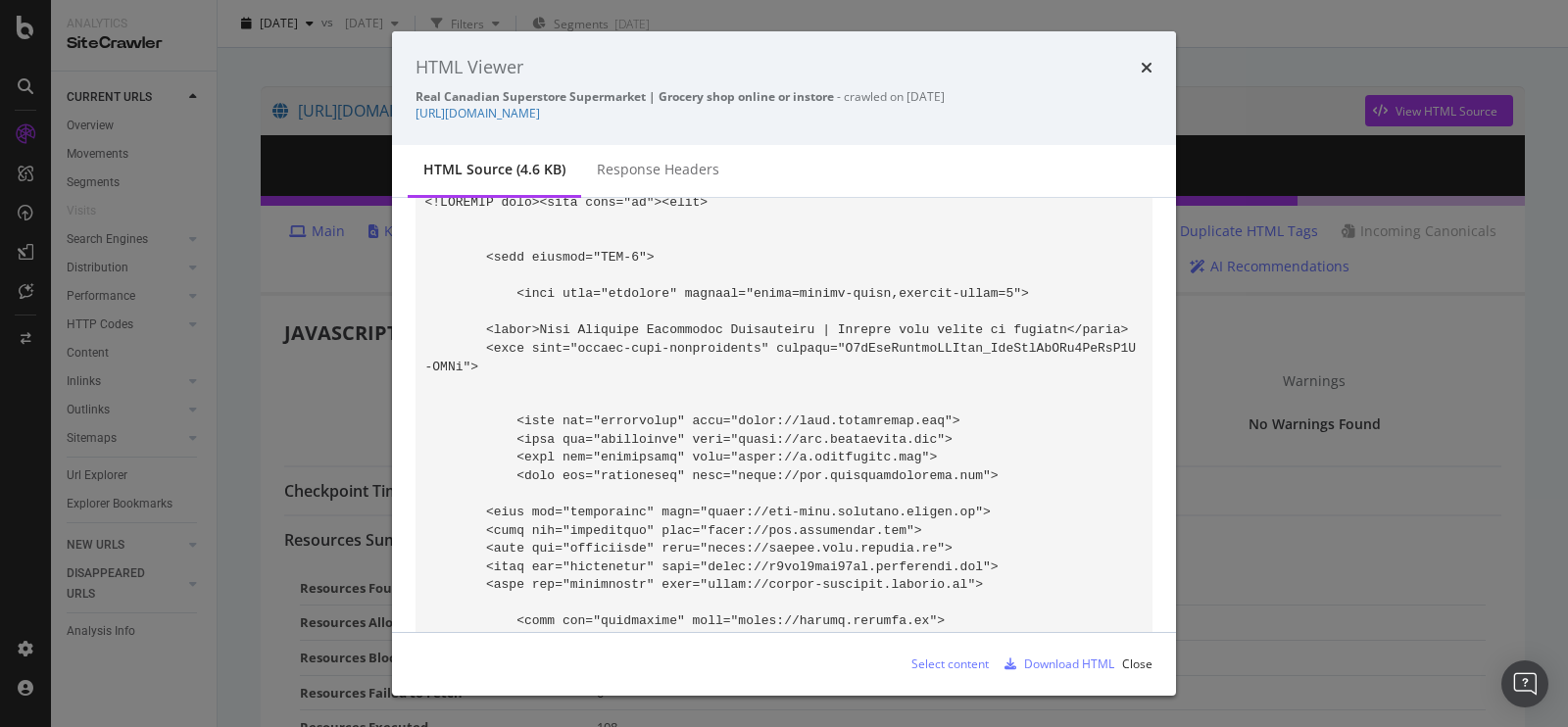
scroll to position [0, 0]
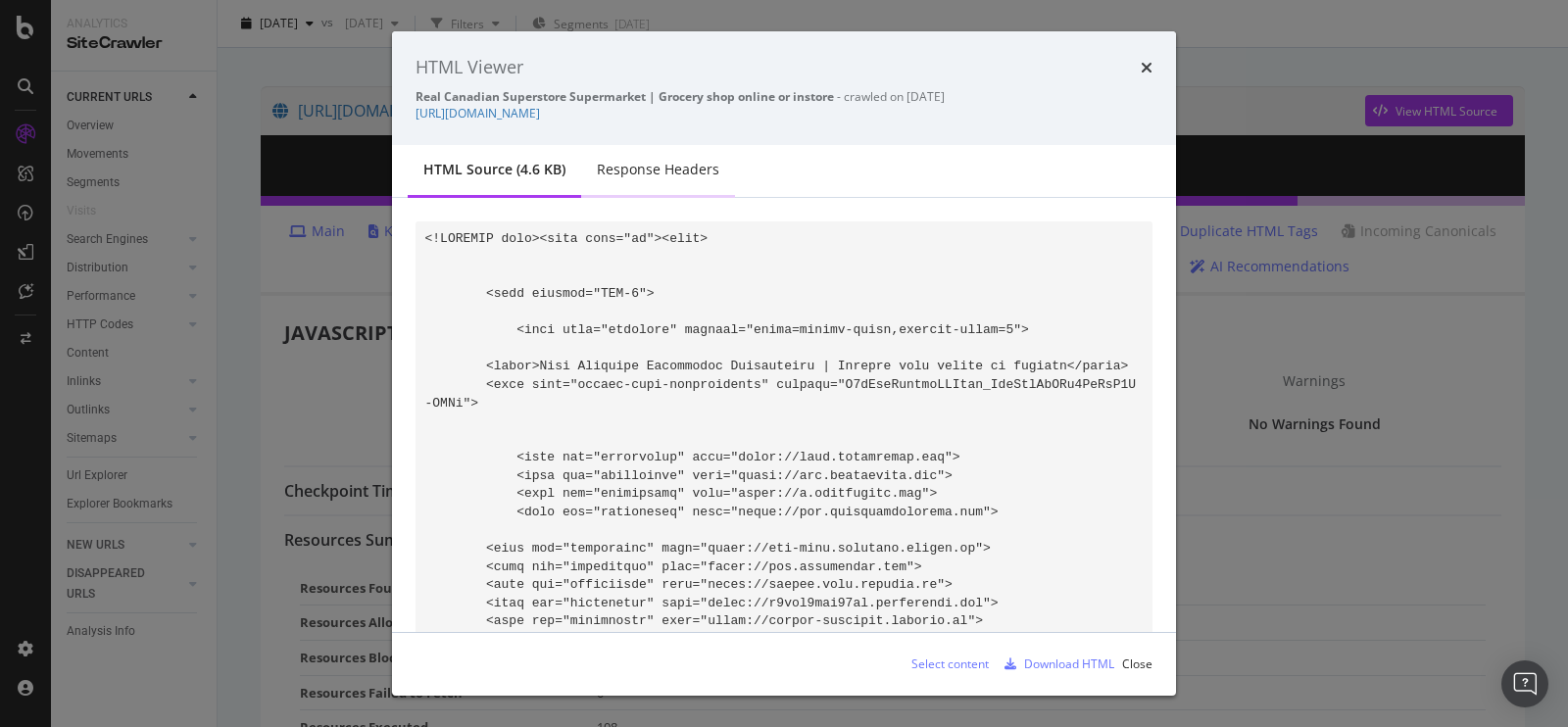
click at [675, 175] on div "Response Headers" at bounding box center [658, 169] width 122 height 20
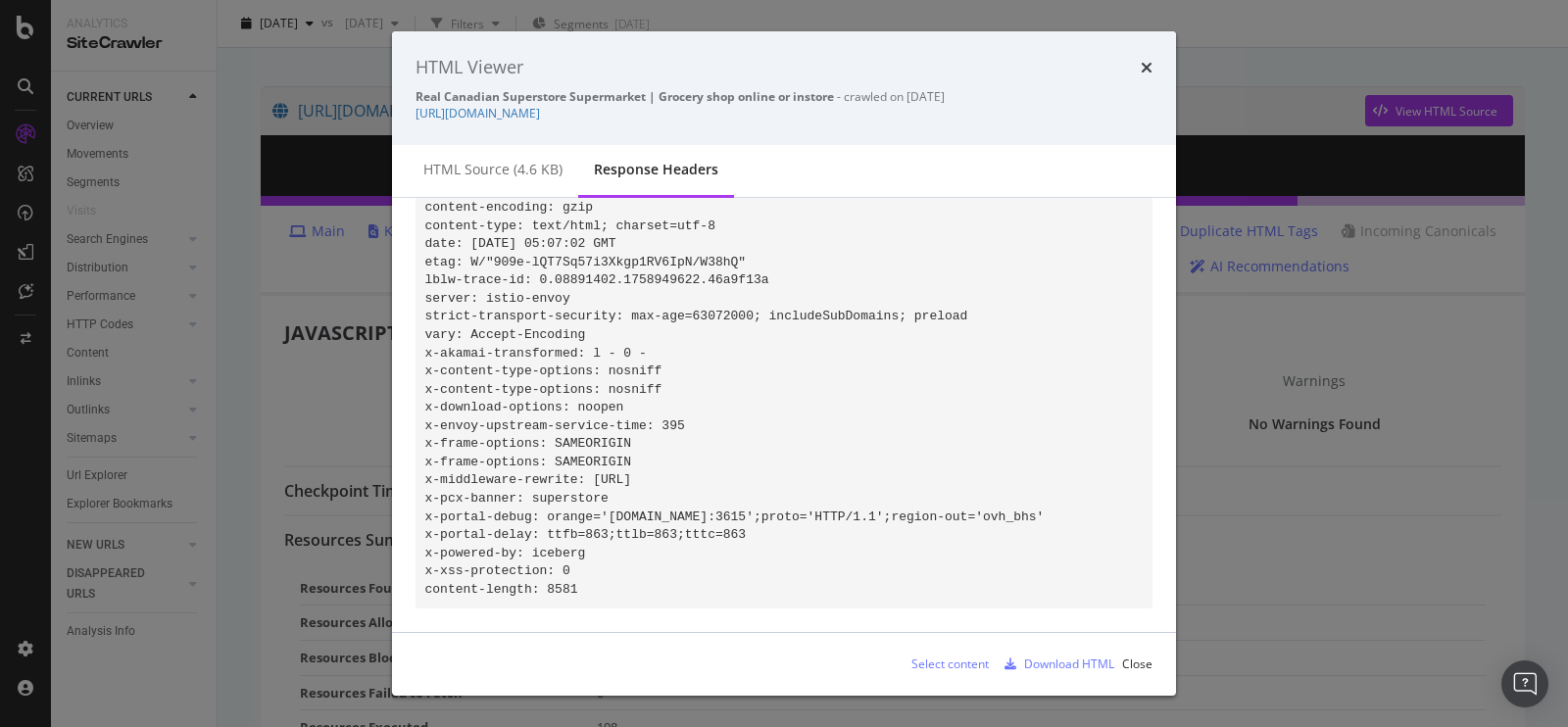
scroll to position [102, 0]
click at [545, 156] on div "HTML source (4.6 KB)" at bounding box center [493, 171] width 170 height 54
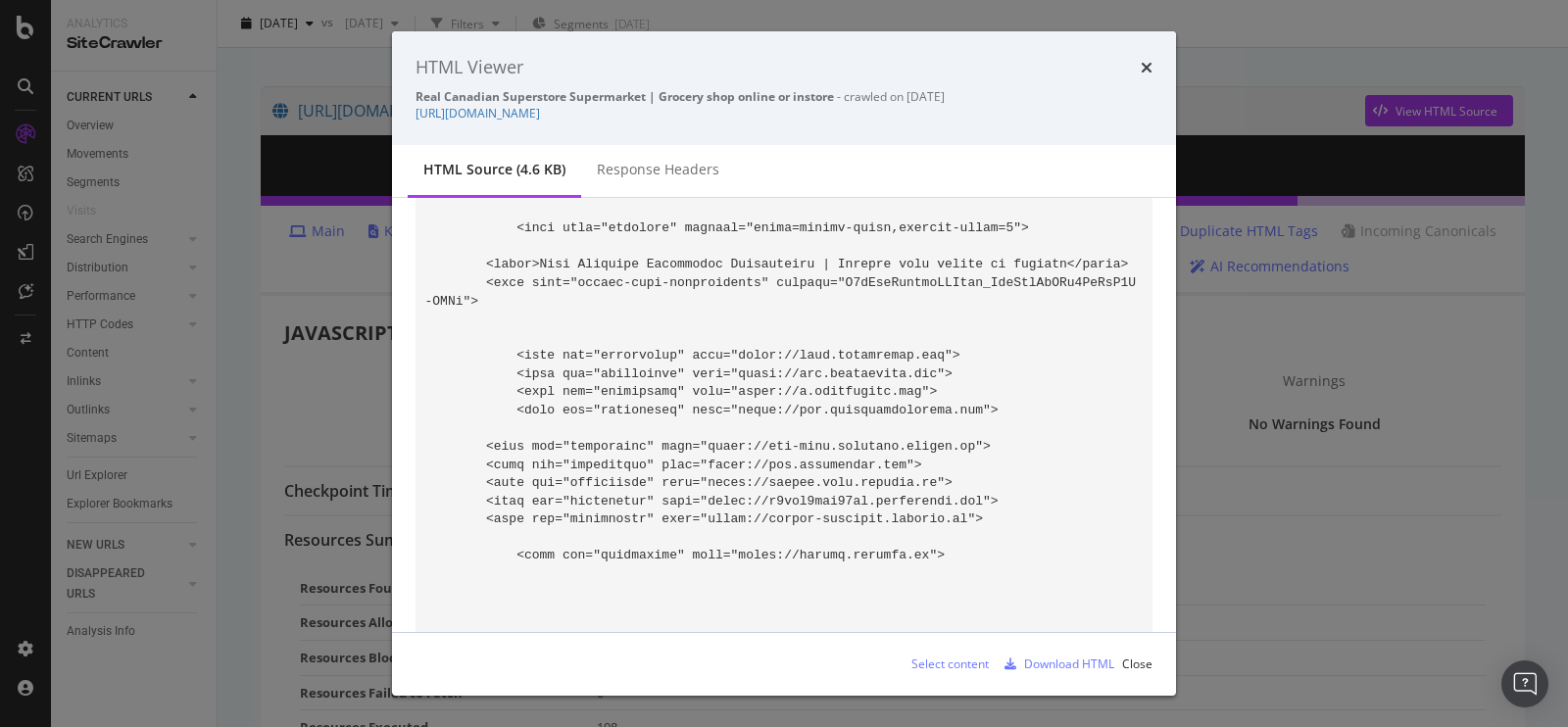
scroll to position [7902, 0]
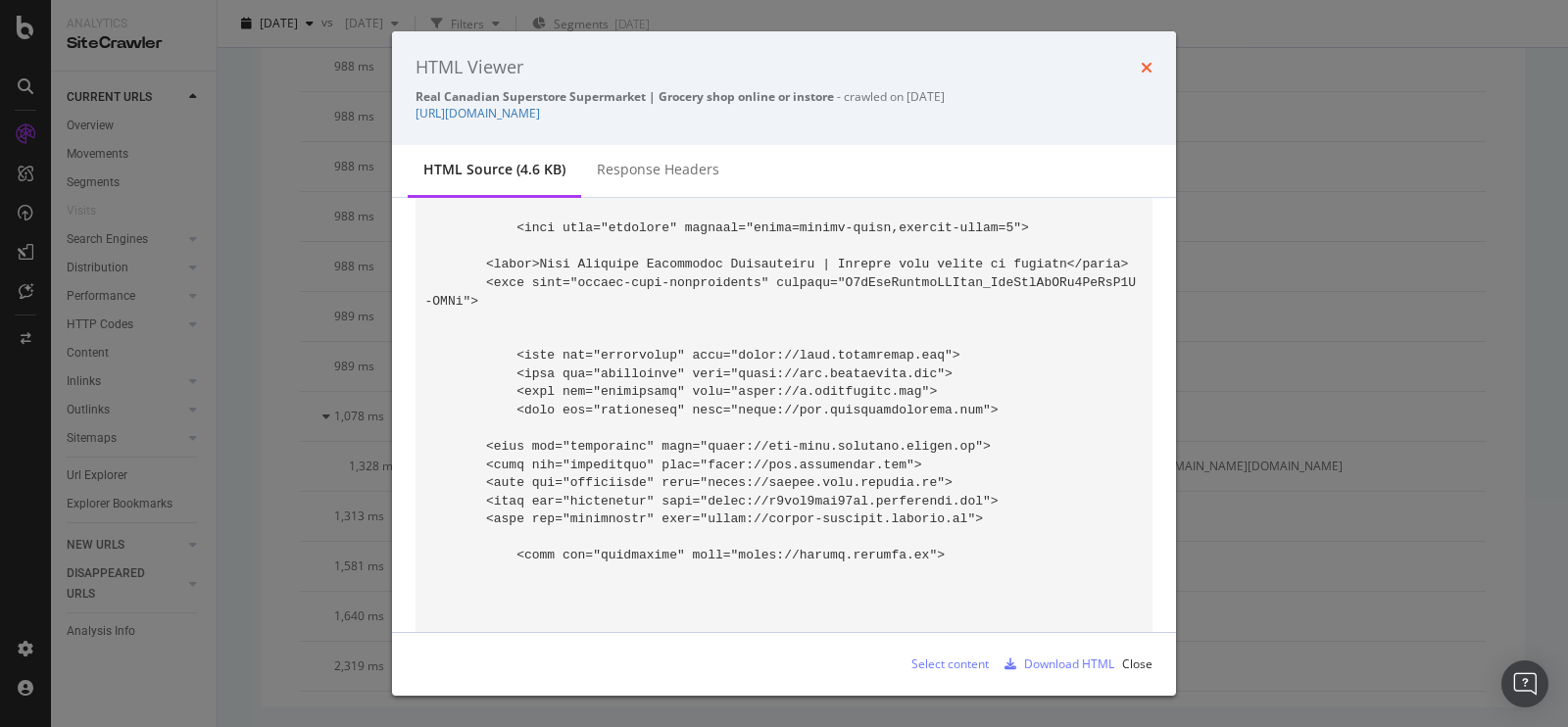
click at [1151, 70] on icon "times" at bounding box center [1147, 68] width 12 height 16
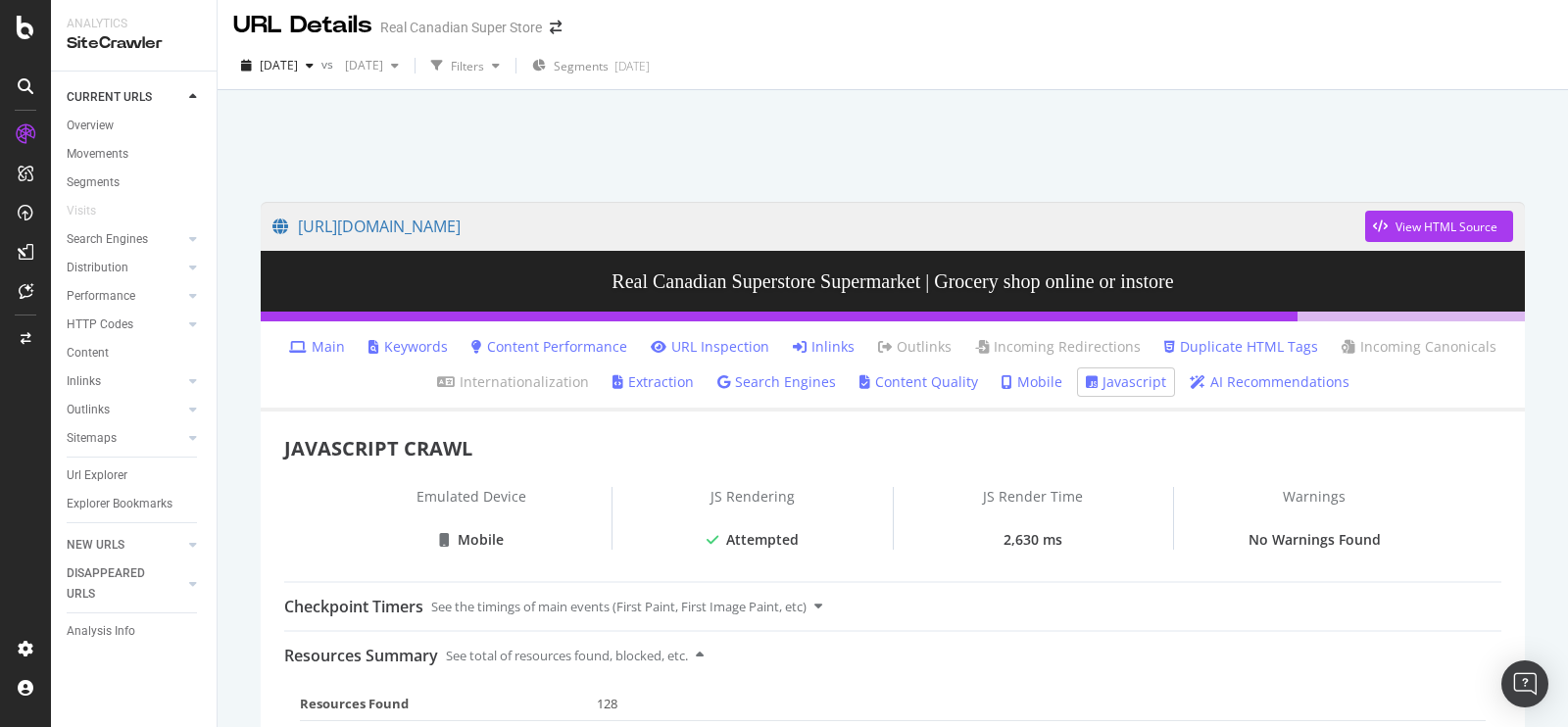
scroll to position [11, 0]
